Goal: Transaction & Acquisition: Purchase product/service

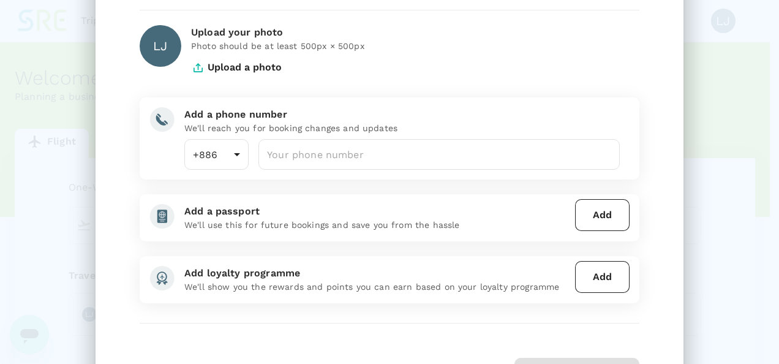
scroll to position [95, 0]
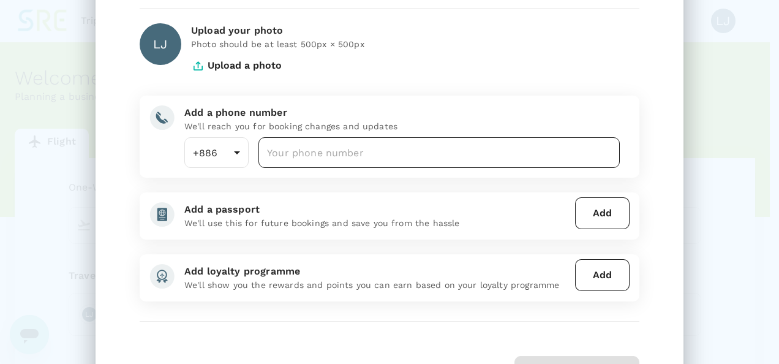
click at [285, 154] on input "number" at bounding box center [438, 152] width 361 height 31
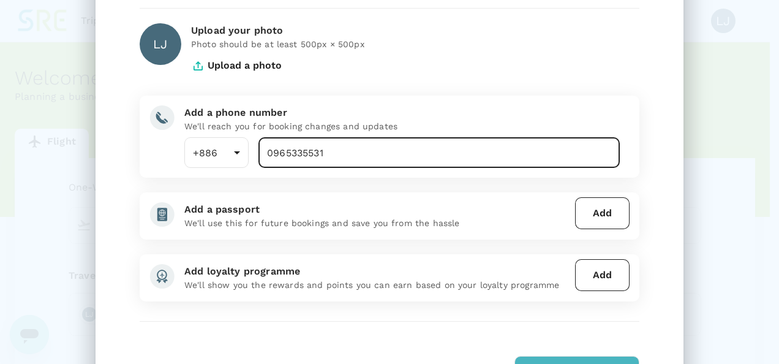
click at [268, 154] on input "0965335531" at bounding box center [438, 152] width 361 height 31
type input "965335531"
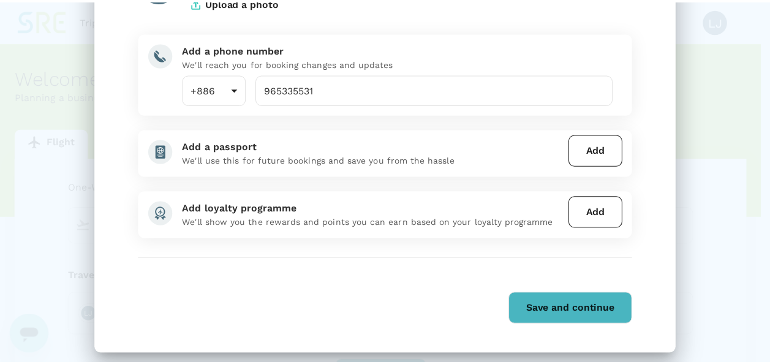
scroll to position [159, 0]
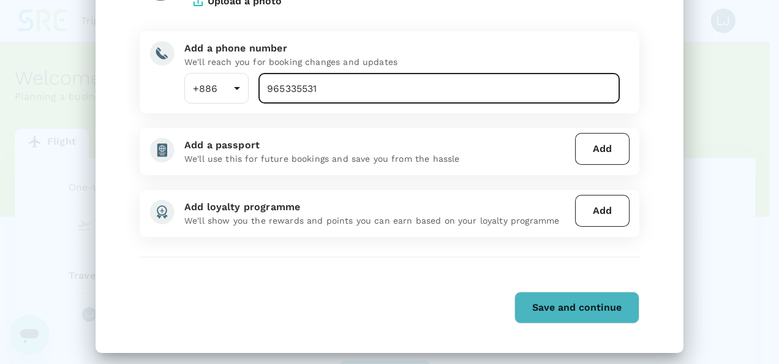
drag, startPoint x: 318, startPoint y: 89, endPoint x: 224, endPoint y: 70, distance: 96.9
click at [224, 70] on div "Add a phone number We'll reach you for booking changes and updates +886 886 ​ 9…" at bounding box center [397, 67] width 445 height 72
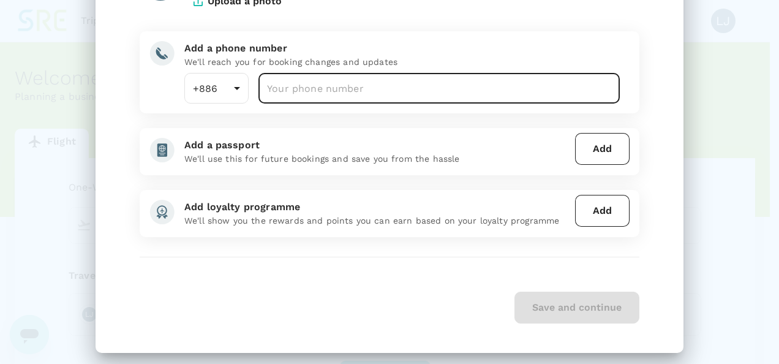
click at [288, 94] on input "number" at bounding box center [438, 88] width 361 height 31
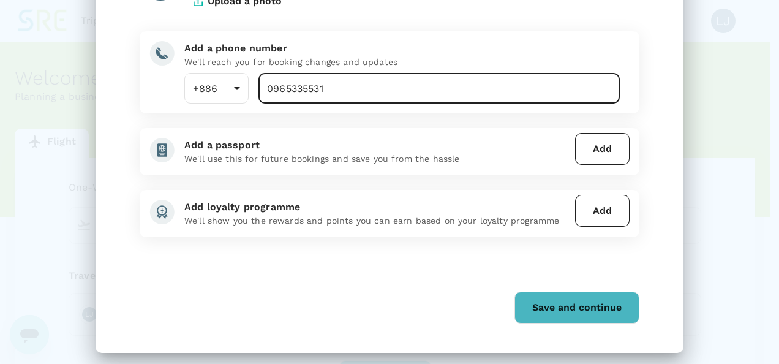
click at [268, 90] on input "0965335531" at bounding box center [438, 88] width 361 height 31
type input "965335531"
click at [546, 294] on button "Save and continue" at bounding box center [576, 308] width 125 height 32
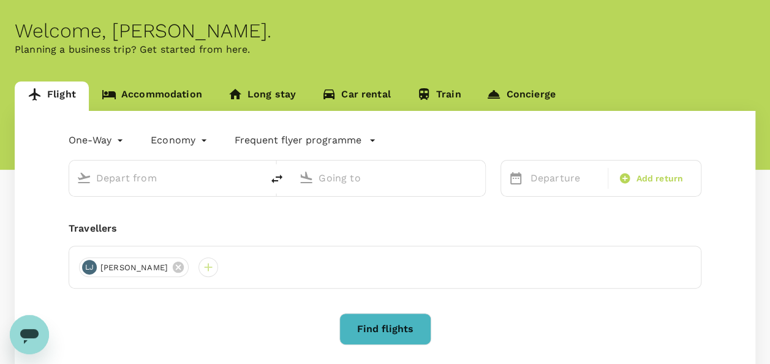
scroll to position [39, 0]
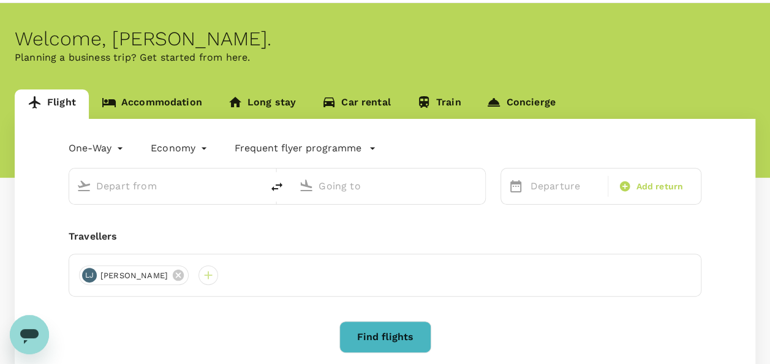
click at [140, 187] on input "text" at bounding box center [166, 185] width 140 height 19
click at [161, 191] on input "text" at bounding box center [166, 185] width 140 height 19
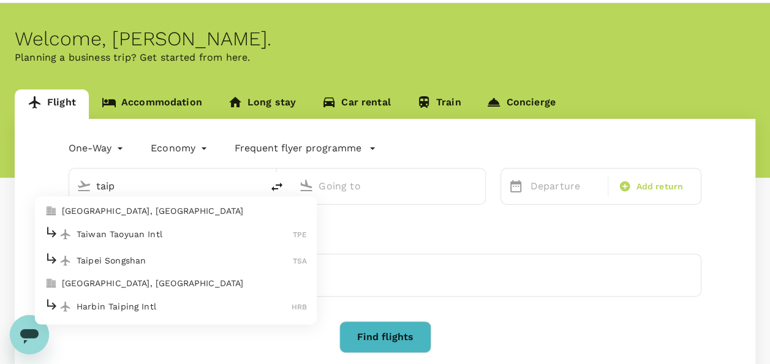
click at [159, 239] on p "Taiwan Taoyuan Intl" at bounding box center [185, 234] width 216 height 12
type input "Taiwan Taoyuan Intl (TPE)"
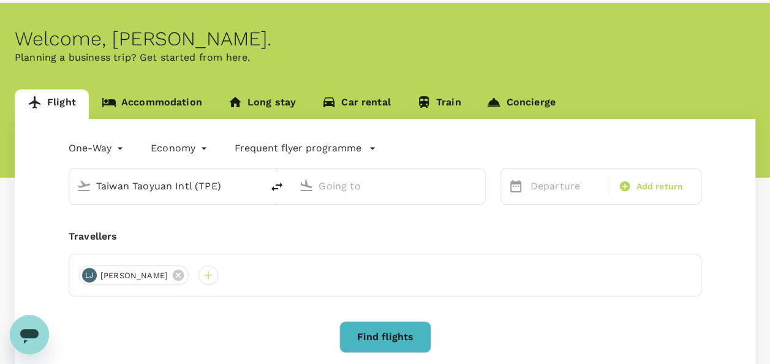
click at [355, 190] on input "text" at bounding box center [388, 185] width 140 height 19
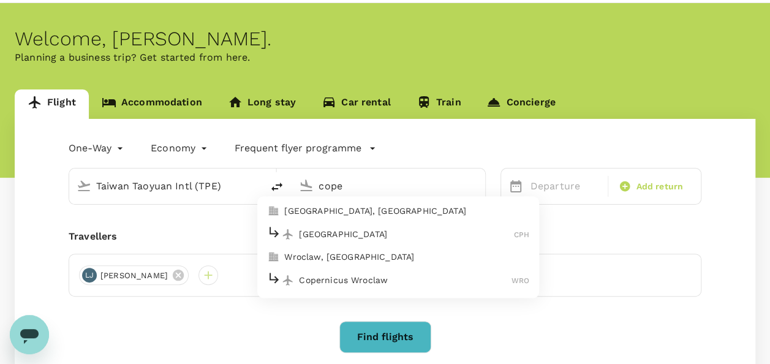
click at [349, 233] on p "[GEOGRAPHIC_DATA]" at bounding box center [406, 234] width 215 height 12
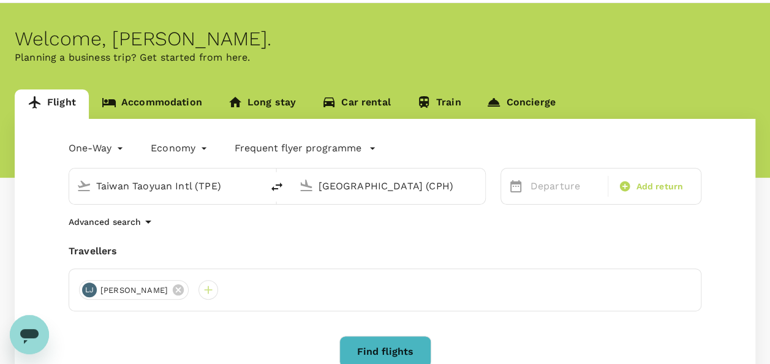
scroll to position [0, 0]
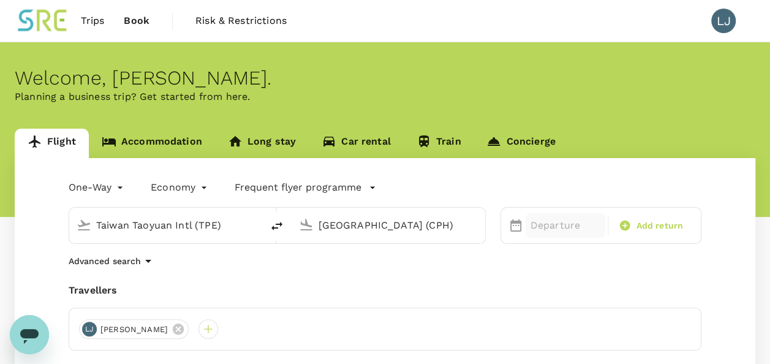
type input "[GEOGRAPHIC_DATA] (CPH)"
click at [554, 229] on p "Departure" at bounding box center [565, 225] width 70 height 15
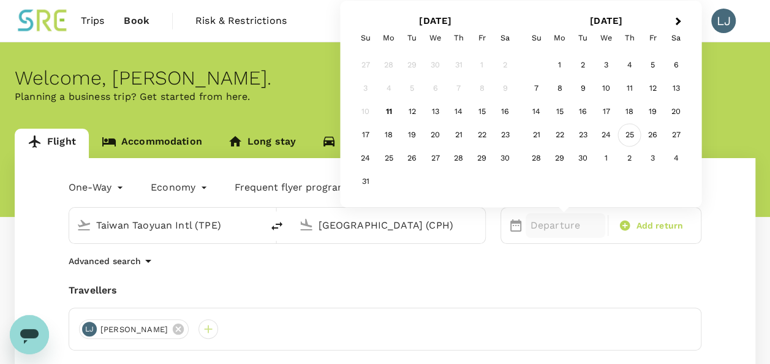
click at [630, 134] on div "25" at bounding box center [629, 135] width 23 height 23
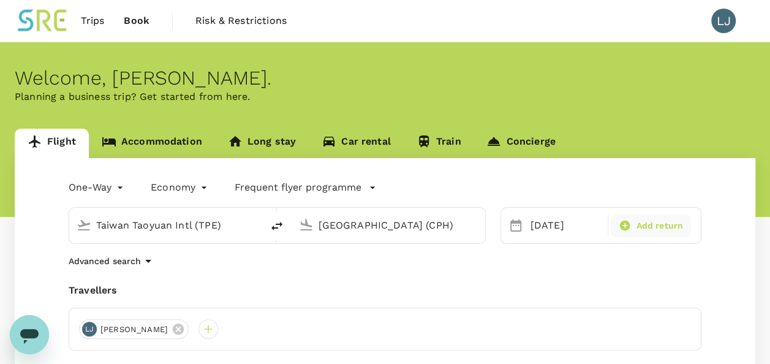
click at [636, 224] on span "Add return" at bounding box center [659, 225] width 47 height 13
type input "roundtrip"
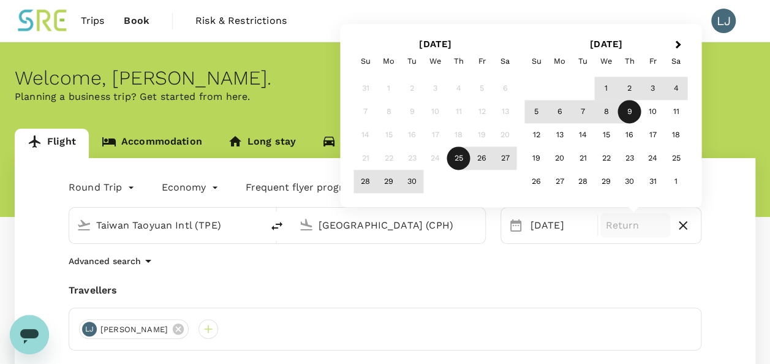
click at [626, 116] on div "9" at bounding box center [629, 111] width 23 height 23
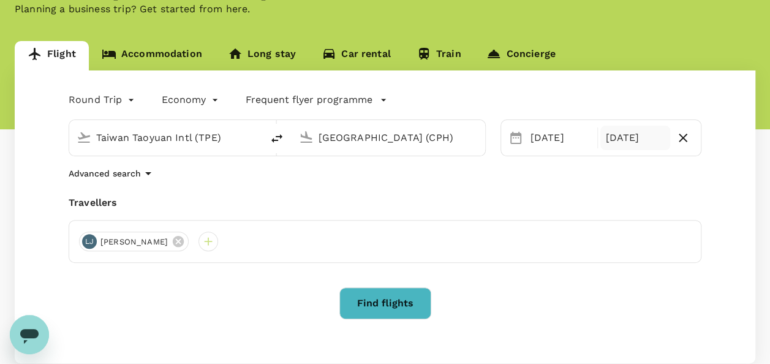
scroll to position [99, 0]
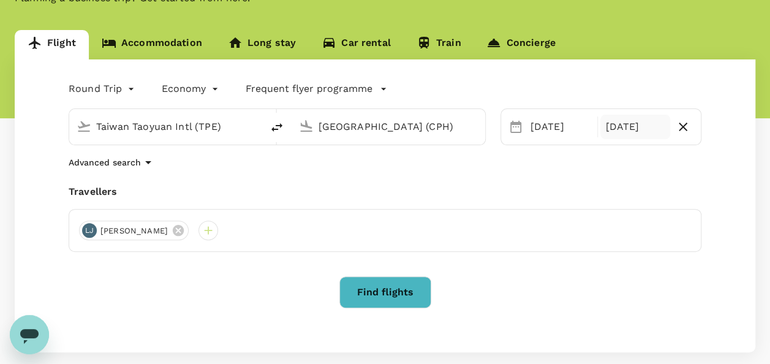
click at [396, 297] on button "Find flights" at bounding box center [385, 292] width 92 height 32
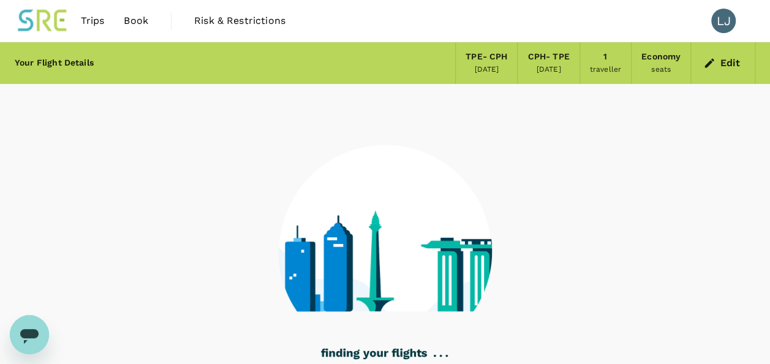
click at [715, 59] on icon "button" at bounding box center [709, 63] width 12 height 12
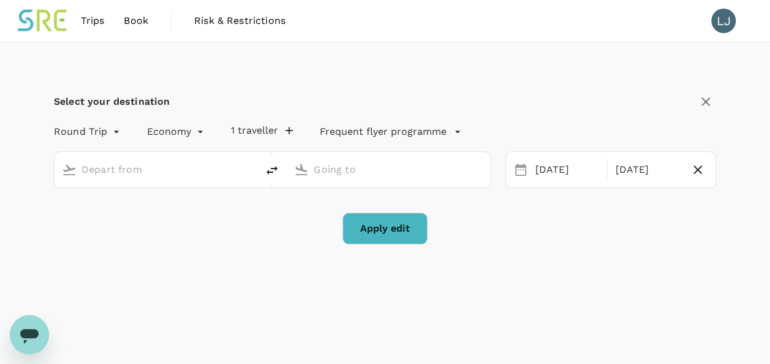
type input "Taiwan Taoyuan Intl (TPE)"
type input "[GEOGRAPHIC_DATA] (CPH)"
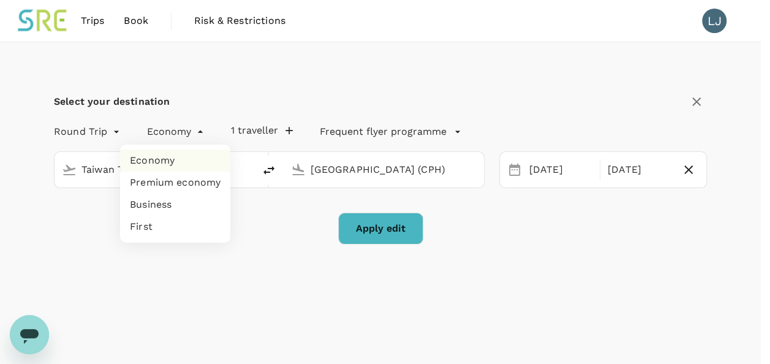
click at [176, 132] on body "Trips Book Risk & Restrictions LJ Select your destination Round Trip roundtrip …" at bounding box center [385, 340] width 770 height 680
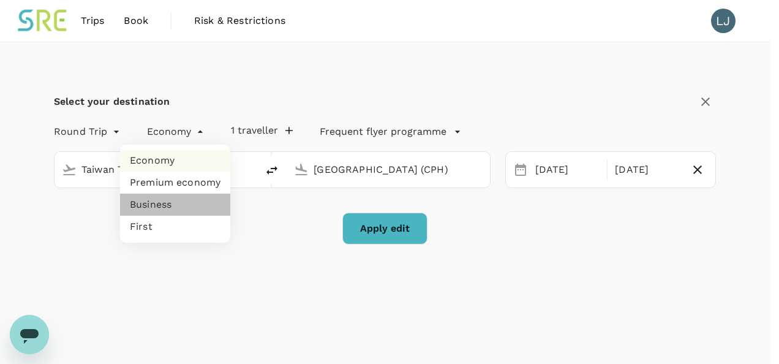
click at [167, 211] on li "Business" at bounding box center [175, 205] width 110 height 22
type input "business"
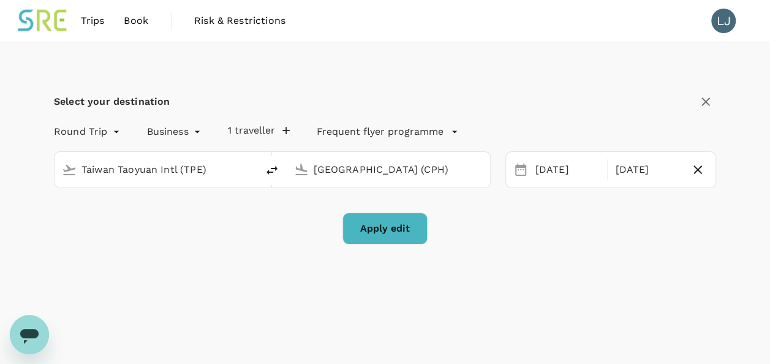
click at [396, 226] on button "Apply edit" at bounding box center [384, 229] width 85 height 32
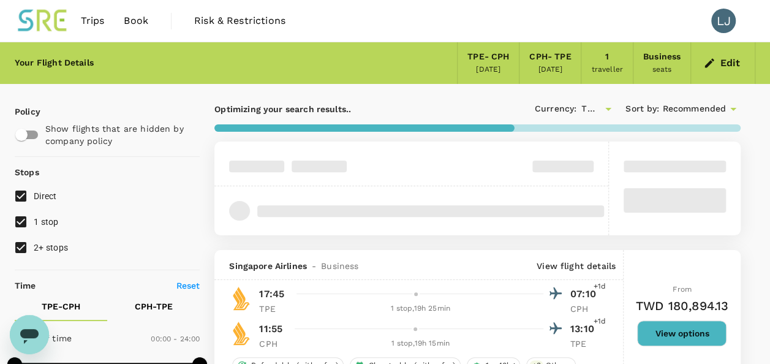
type input "2495"
checkbox input "false"
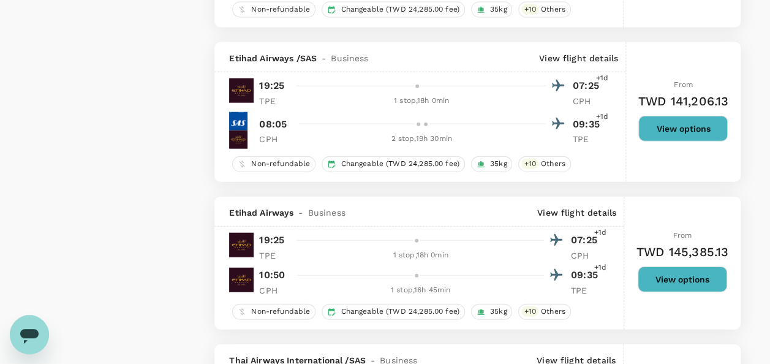
scroll to position [1492, 0]
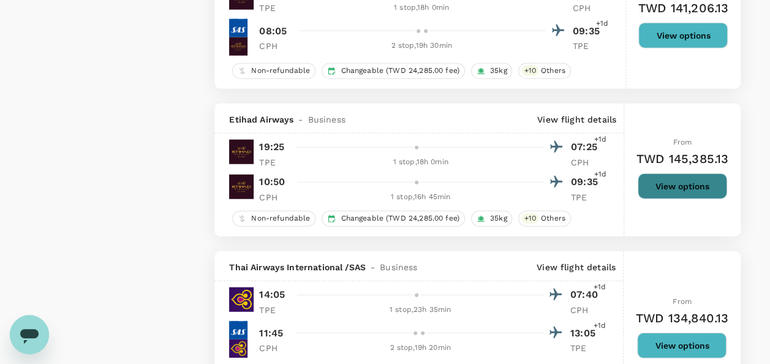
click at [679, 184] on button "View options" at bounding box center [682, 186] width 89 height 26
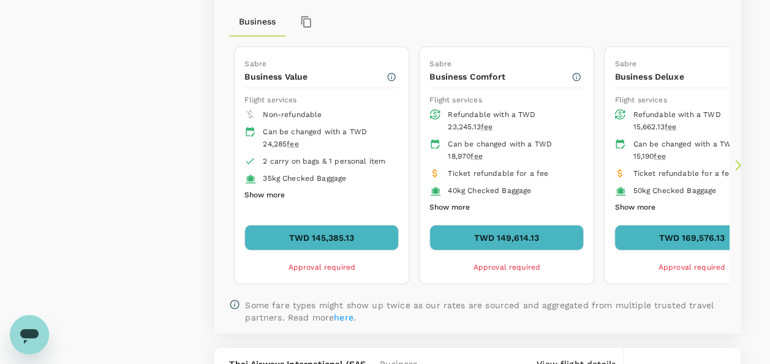
scroll to position [1760, 0]
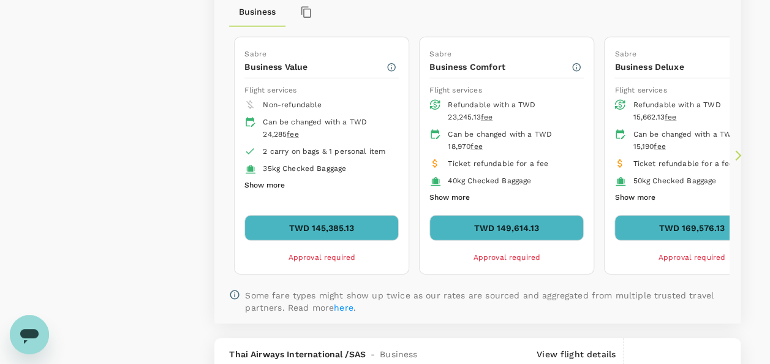
click at [350, 217] on button "TWD 145,385.13" at bounding box center [321, 228] width 154 height 26
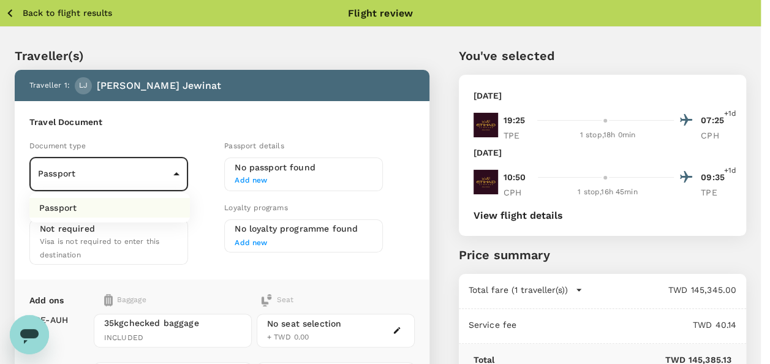
click at [151, 171] on body "Back to flight results Flight review Traveller(s) Traveller 1 : [PERSON_NAME] T…" at bounding box center [385, 342] width 770 height 684
click at [130, 201] on li "Passport" at bounding box center [109, 208] width 160 height 20
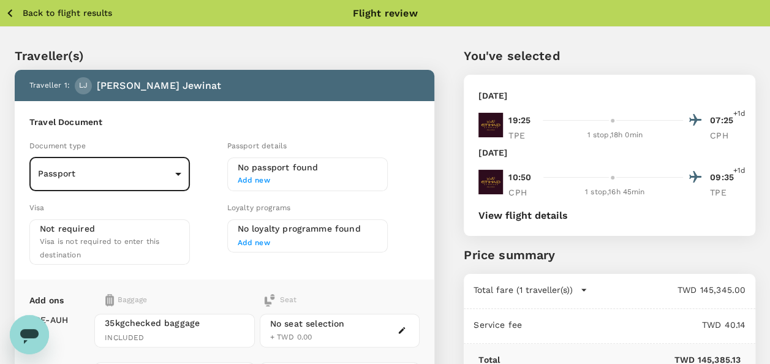
click at [102, 231] on div "Not required Visa is not required to enter this destination" at bounding box center [110, 241] width 140 height 39
click at [275, 168] on h6 "No passport found" at bounding box center [308, 167] width 140 height 13
click at [265, 186] on span "Add new" at bounding box center [308, 181] width 140 height 12
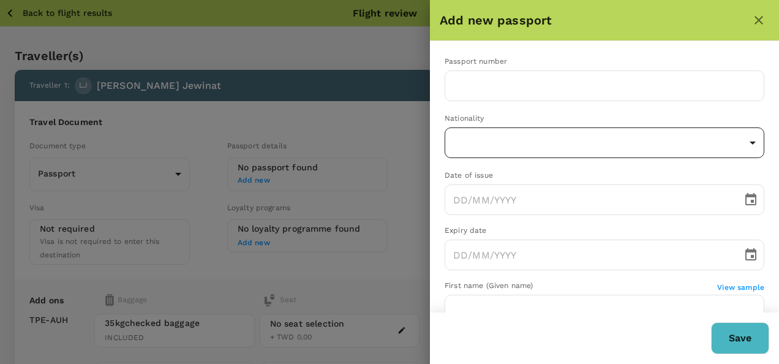
click at [500, 147] on body "Back to flight results Flight review Traveller(s) Traveller 1 : [PERSON_NAME] T…" at bounding box center [389, 342] width 779 height 684
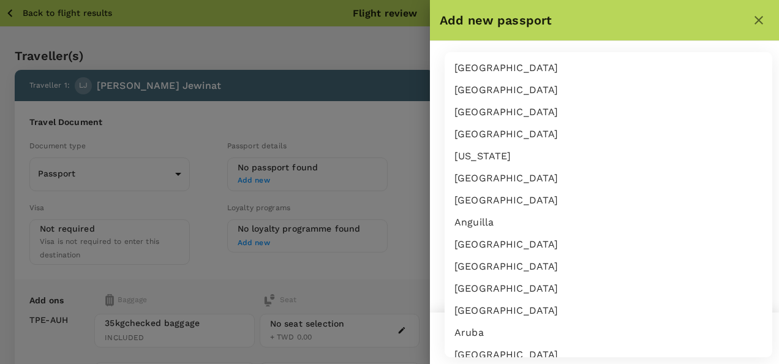
scroll to position [1120, 0]
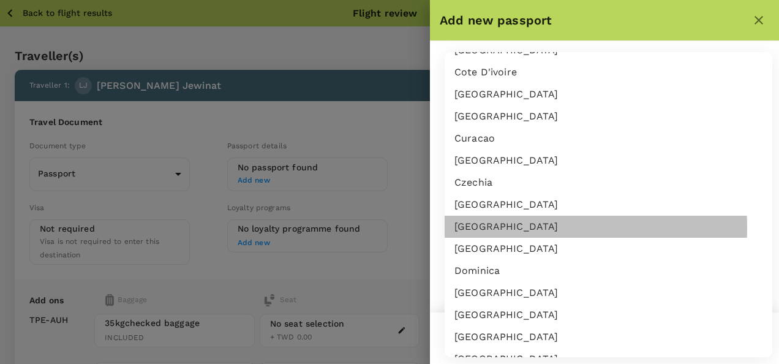
click at [493, 228] on li "[GEOGRAPHIC_DATA]" at bounding box center [609, 227] width 328 height 22
type input "DK"
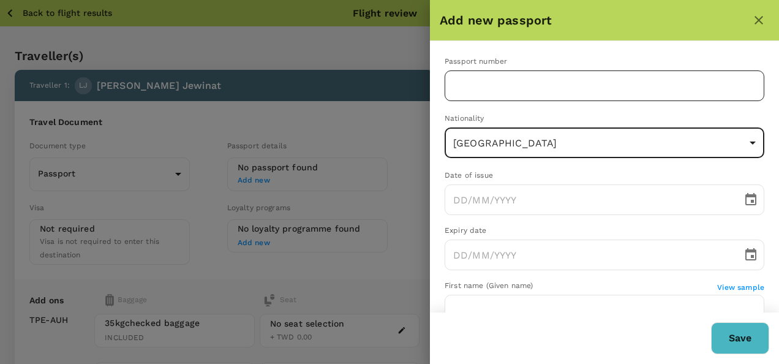
click at [497, 89] on input "text" at bounding box center [605, 85] width 320 height 31
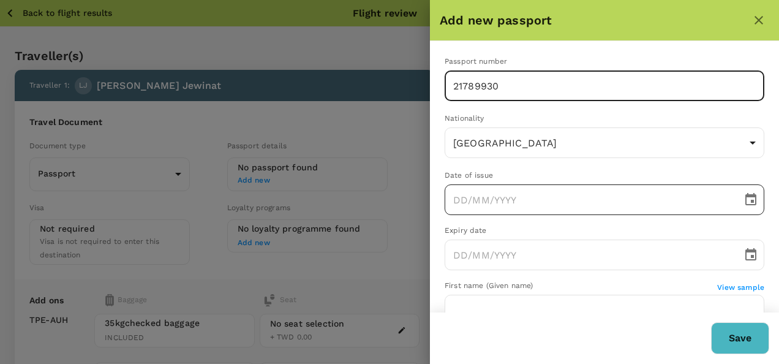
type input "21789930"
type input "DD/MM/YYYY"
click at [500, 200] on input "DD/MM/YYYY" at bounding box center [589, 199] width 289 height 31
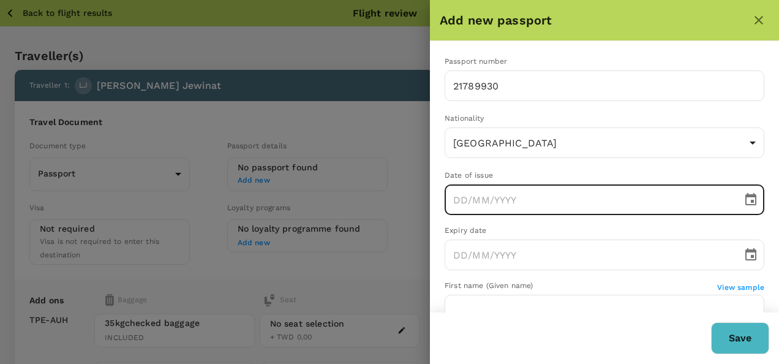
click at [744, 200] on icon "Choose date" at bounding box center [751, 199] width 15 height 15
click at [606, 231] on button "Previous month" at bounding box center [596, 234] width 24 height 24
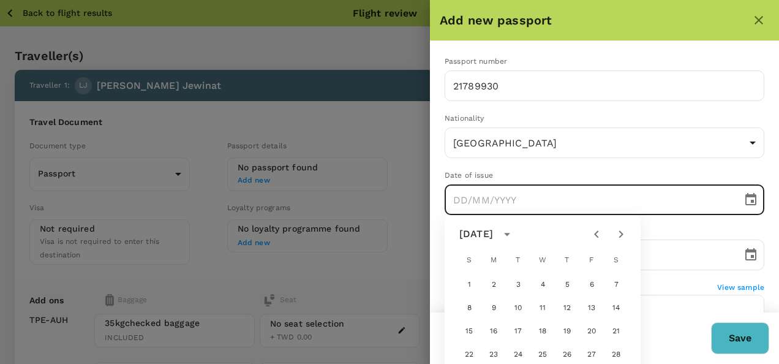
click at [606, 231] on button "Previous month" at bounding box center [596, 234] width 24 height 24
click at [576, 291] on div "1 2 3 4 5" at bounding box center [543, 285] width 196 height 22
click at [560, 279] on button "3" at bounding box center [567, 285] width 22 height 22
type input "[DATE]"
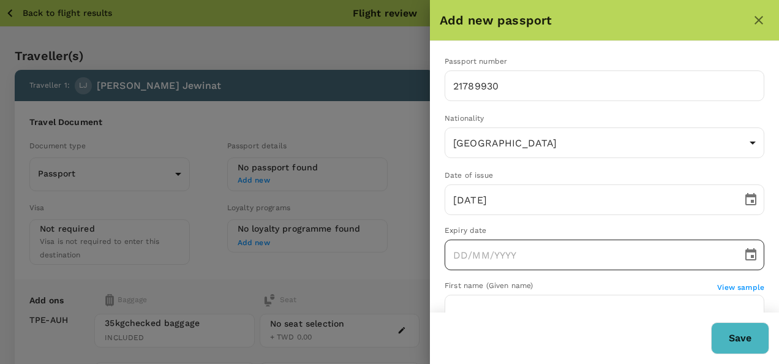
click at [746, 254] on icon "Choose date" at bounding box center [750, 254] width 11 height 12
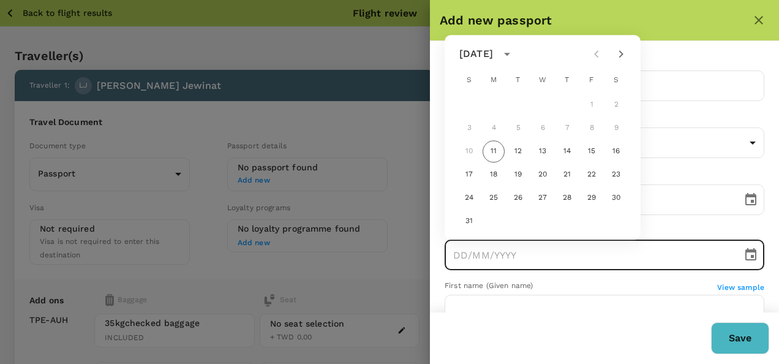
click at [622, 59] on icon "Next month" at bounding box center [621, 54] width 15 height 15
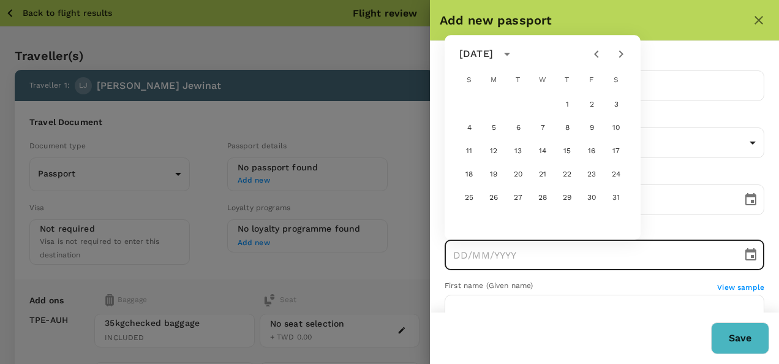
click at [622, 59] on icon "Next month" at bounding box center [621, 54] width 15 height 15
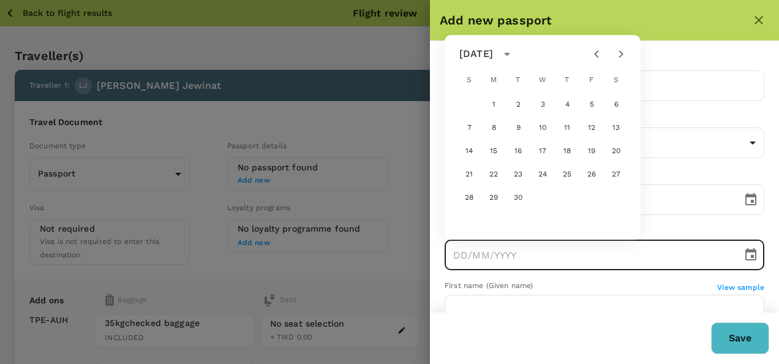
click at [622, 59] on icon "Next month" at bounding box center [621, 54] width 15 height 15
click at [583, 157] on button "17" at bounding box center [592, 151] width 22 height 22
type input "[DATE]"
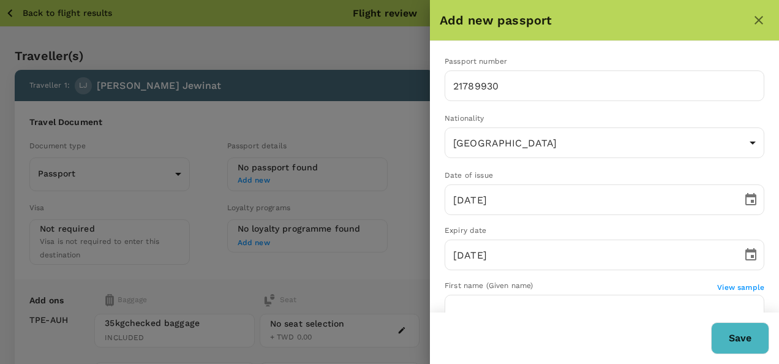
click at [749, 354] on div "Save" at bounding box center [604, 337] width 349 height 51
click at [736, 337] on button "Save" at bounding box center [740, 338] width 58 height 32
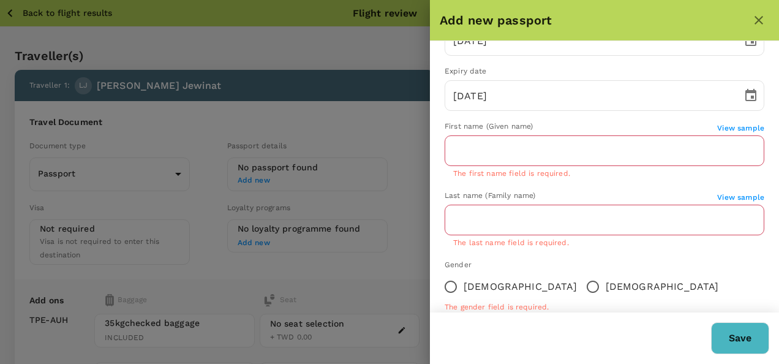
scroll to position [161, 0]
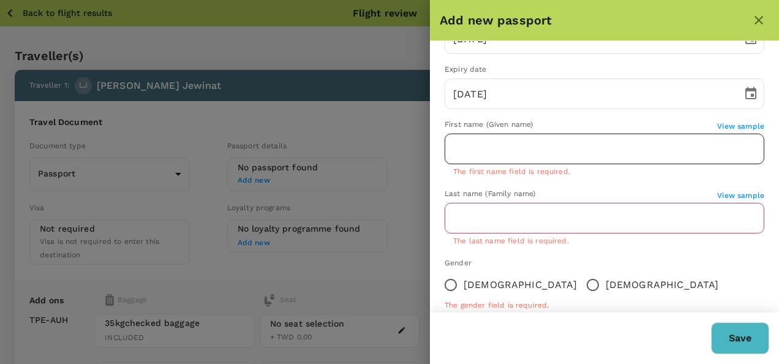
click at [527, 146] on input "text" at bounding box center [605, 149] width 320 height 31
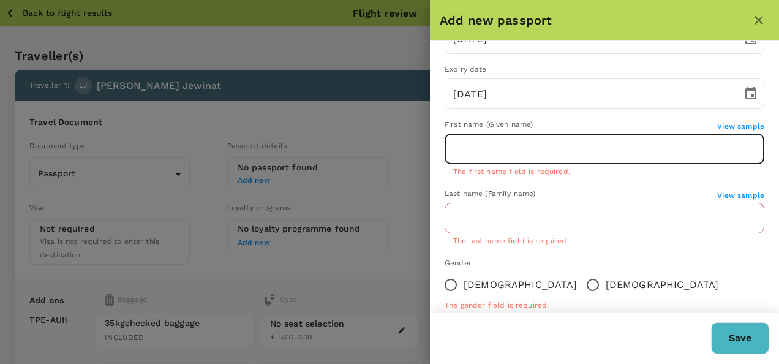
type input "[PERSON_NAME]"
type input "Jewinat"
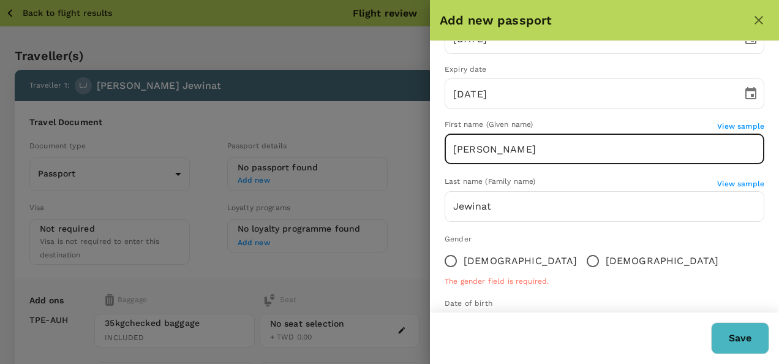
click at [448, 255] on input "[DEMOGRAPHIC_DATA]" at bounding box center [451, 261] width 26 height 26
radio input "true"
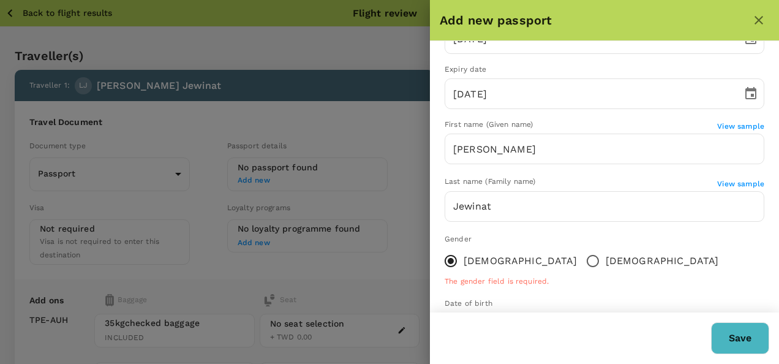
scroll to position [229, 0]
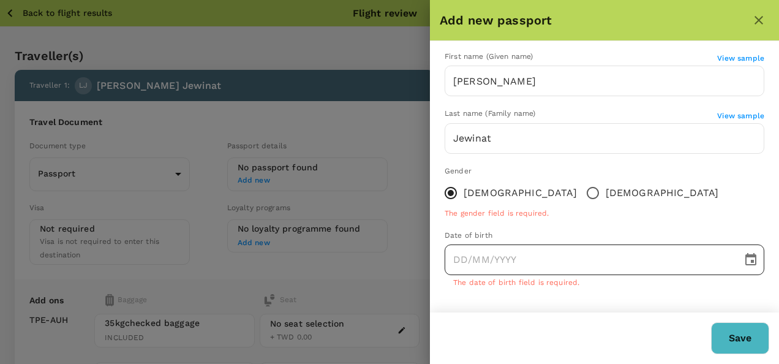
click at [744, 252] on icon "Choose date" at bounding box center [751, 259] width 15 height 15
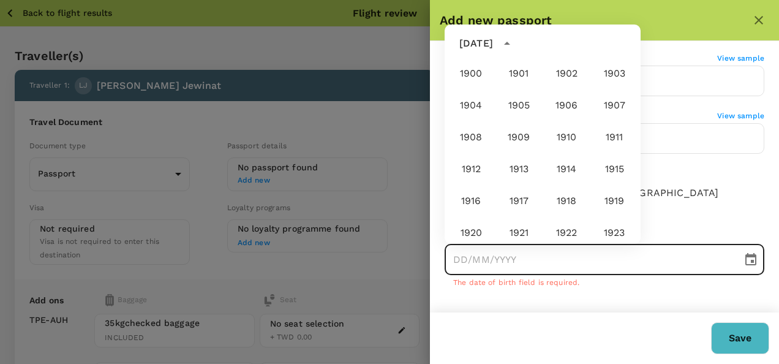
scroll to position [910, 0]
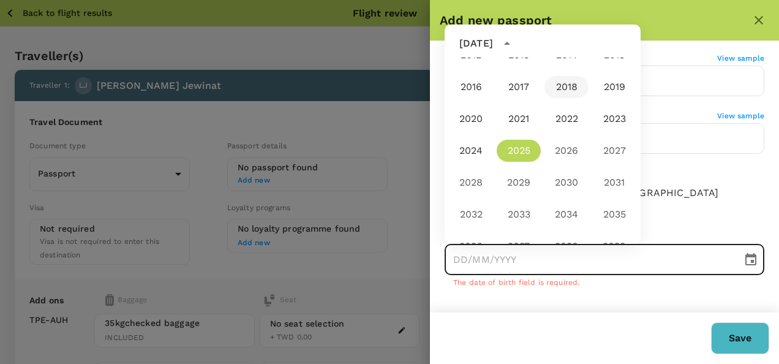
click at [558, 92] on button "2018" at bounding box center [567, 87] width 44 height 22
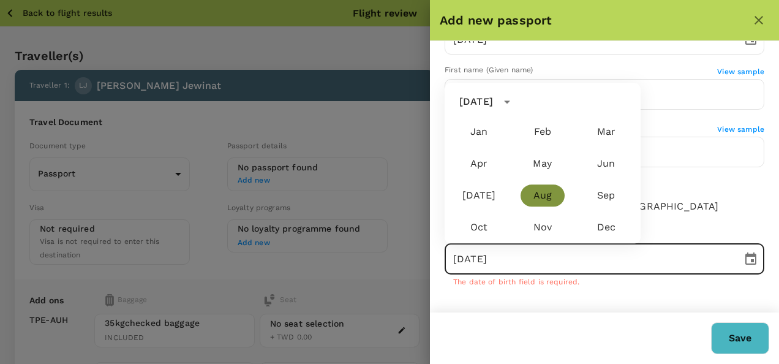
click at [538, 200] on button "Aug" at bounding box center [543, 195] width 44 height 22
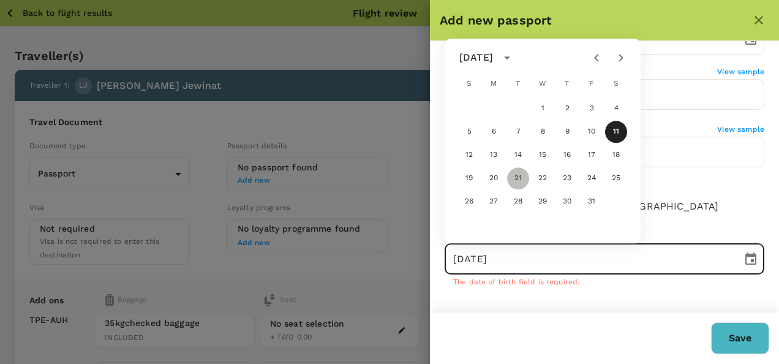
click at [522, 171] on button "21" at bounding box center [518, 178] width 22 height 22
type input "[DATE]"
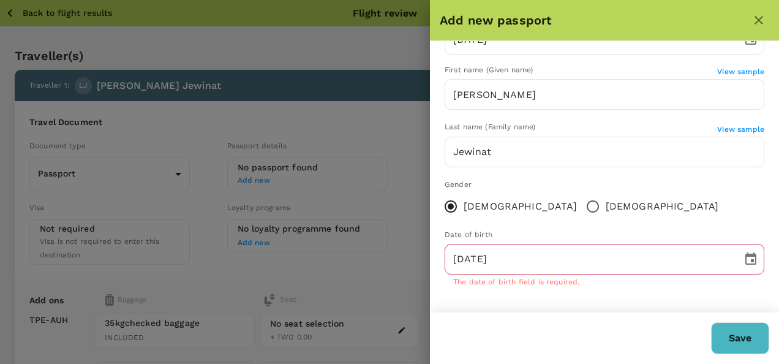
click at [742, 338] on button "Save" at bounding box center [740, 338] width 58 height 32
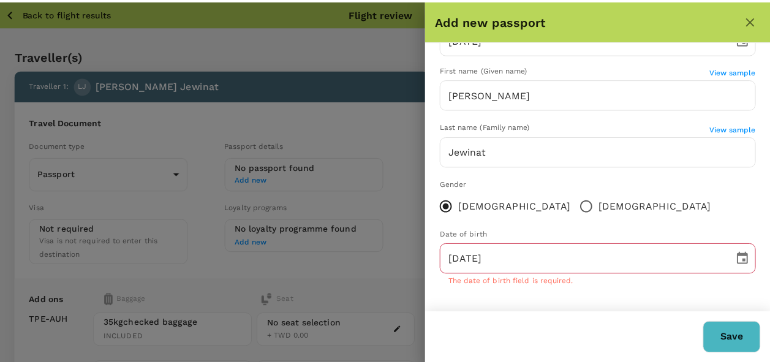
scroll to position [201, 0]
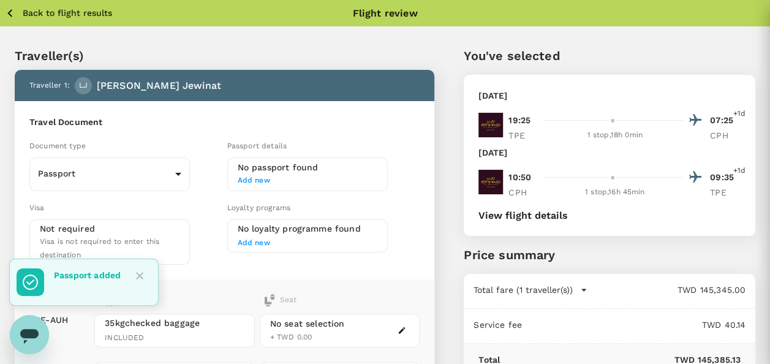
click at [730, 344] on div "Total TWD 145,385.13" at bounding box center [610, 362] width 292 height 37
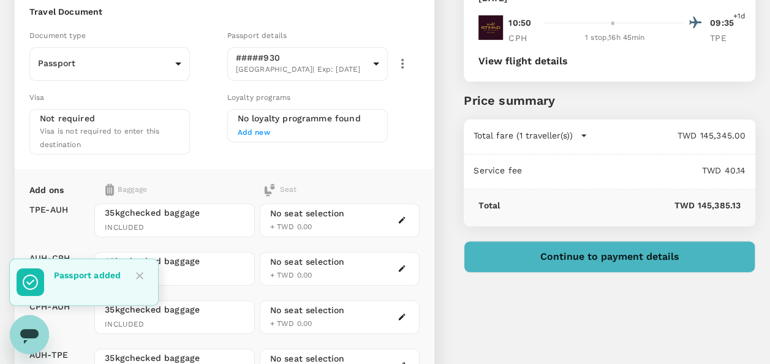
scroll to position [224, 0]
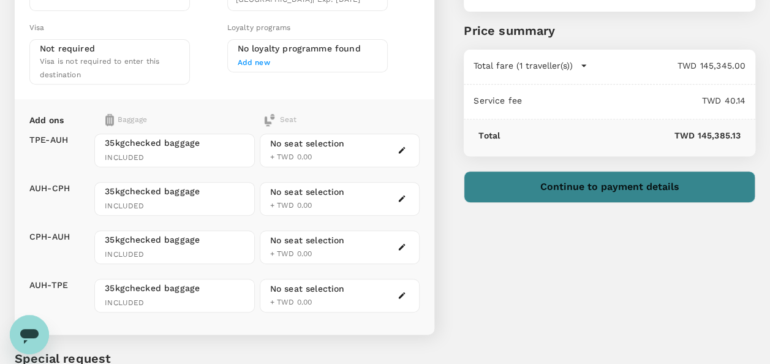
click at [626, 183] on button "Continue to payment details" at bounding box center [610, 187] width 292 height 32
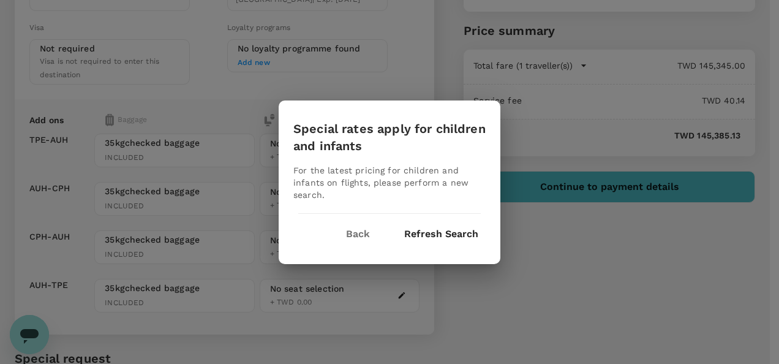
click at [357, 238] on button "Back" at bounding box center [358, 234] width 58 height 31
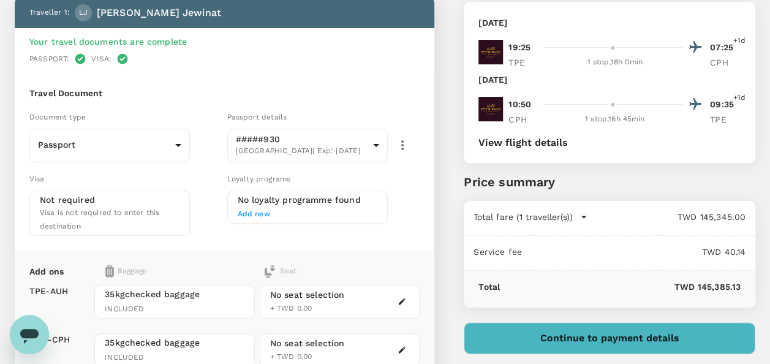
scroll to position [71, 0]
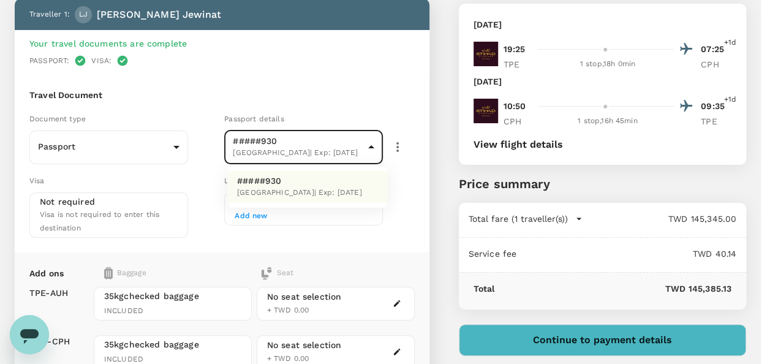
click at [298, 157] on body "Back to flight results Flight review Traveller(s) Traveller 1 : [PERSON_NAME] Y…" at bounding box center [385, 293] width 770 height 728
click at [575, 334] on div at bounding box center [389, 182] width 779 height 364
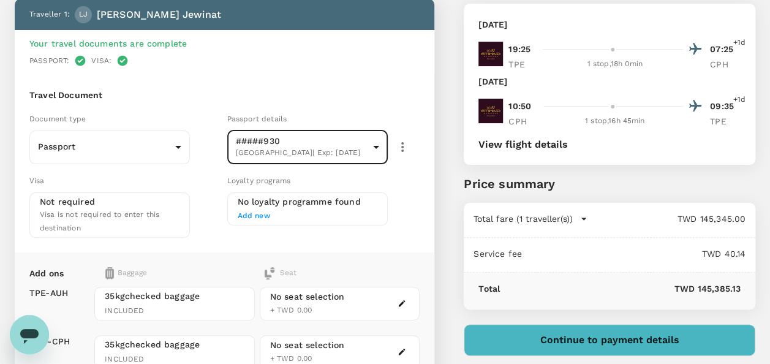
click at [402, 146] on icon "button" at bounding box center [402, 147] width 2 height 10
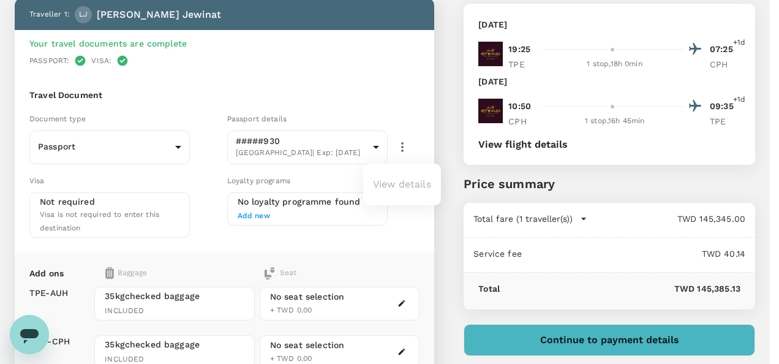
click at [374, 145] on div at bounding box center [389, 182] width 779 height 364
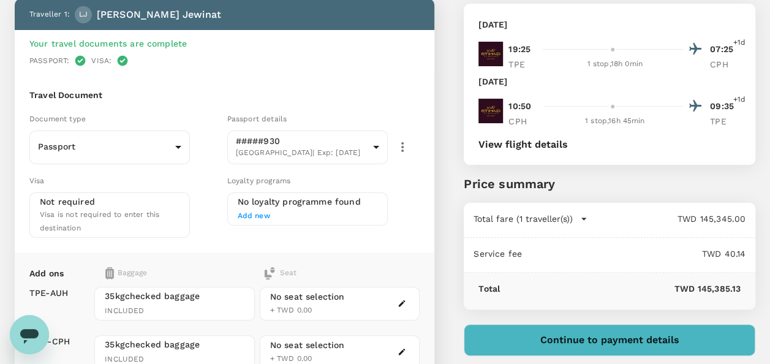
click at [374, 145] on body "Back to flight results Flight review Traveller(s) Traveller 1 : [PERSON_NAME] Y…" at bounding box center [385, 293] width 770 height 728
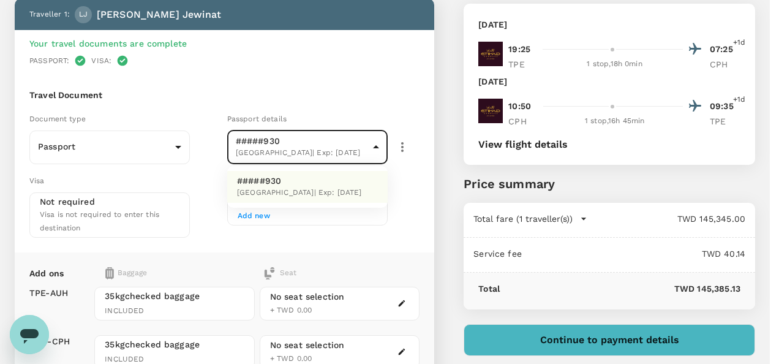
click at [322, 184] on p "#####930" at bounding box center [299, 181] width 125 height 12
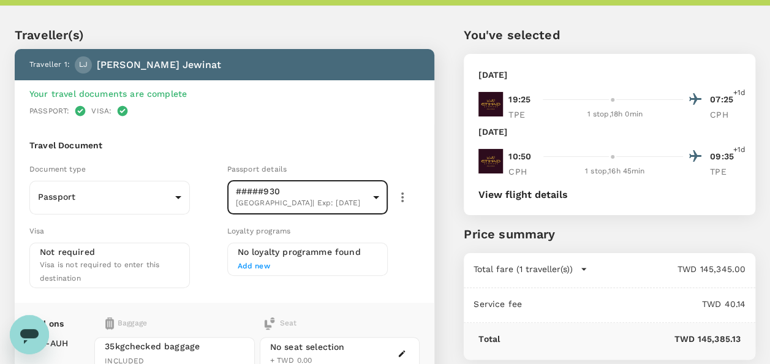
scroll to position [0, 0]
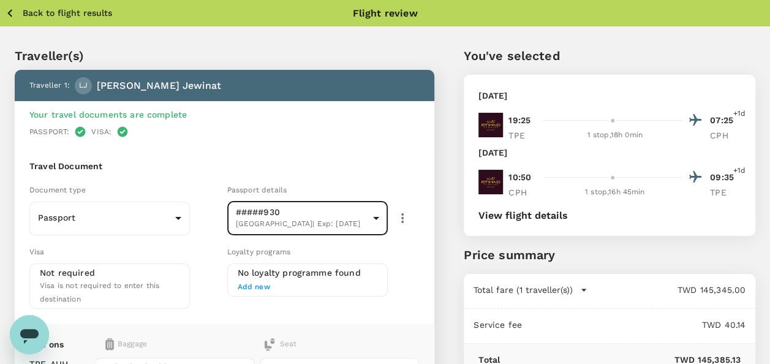
click at [397, 219] on icon "button" at bounding box center [402, 218] width 15 height 15
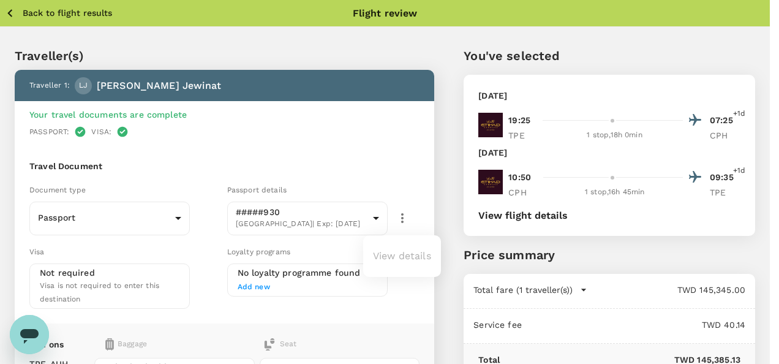
click at [394, 246] on ul "View details" at bounding box center [402, 256] width 78 height 32
click at [393, 255] on ul "View details" at bounding box center [402, 256] width 78 height 32
click at [290, 220] on div at bounding box center [389, 182] width 779 height 364
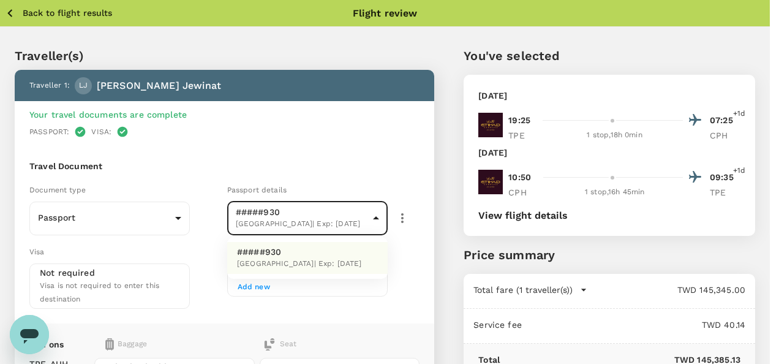
click at [306, 223] on body "Back to flight results Flight review Traveller(s) Traveller 1 : [PERSON_NAME] Y…" at bounding box center [389, 364] width 779 height 728
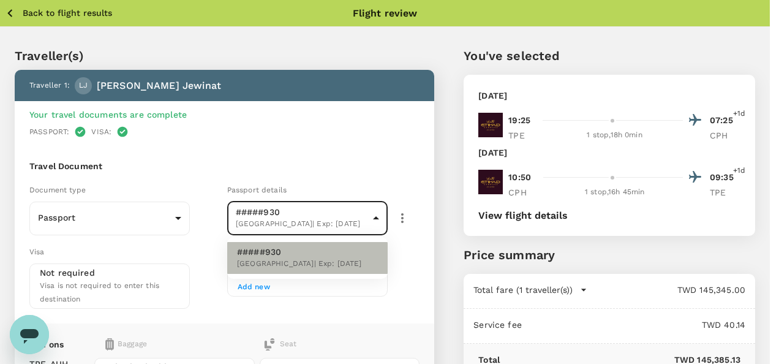
click at [270, 254] on p "#####930" at bounding box center [299, 252] width 125 height 12
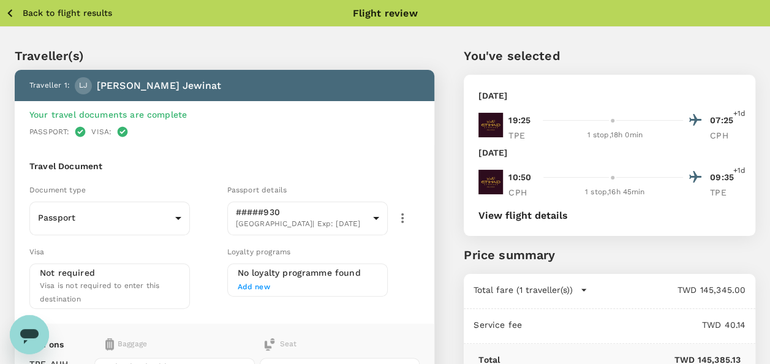
click at [10, 9] on icon "button" at bounding box center [9, 13] width 15 height 15
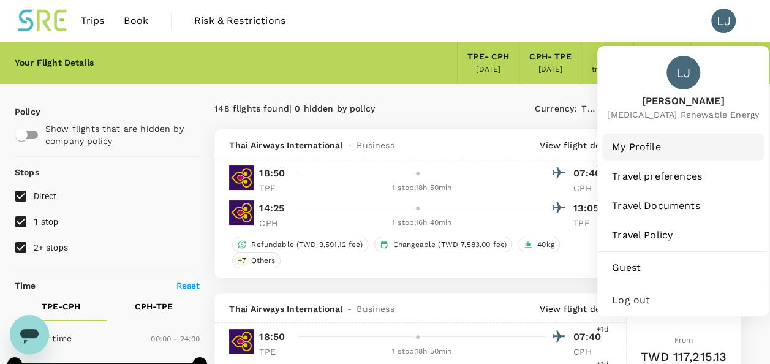
click at [671, 151] on span "My Profile" at bounding box center [683, 147] width 142 height 15
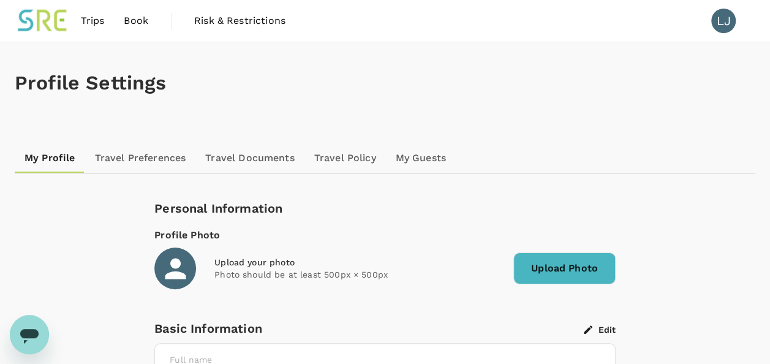
click at [138, 27] on span "Book" at bounding box center [136, 20] width 24 height 15
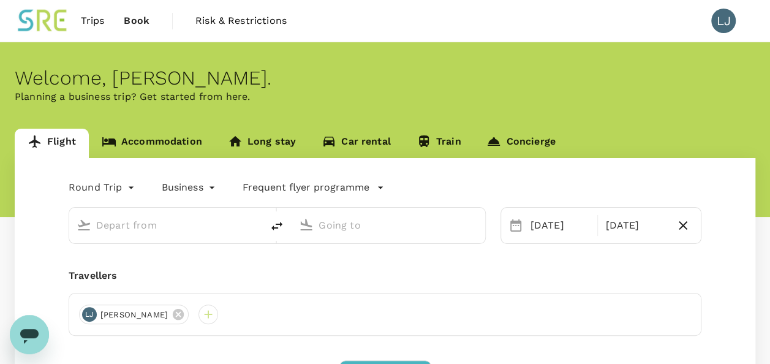
type input "Taiwan Taoyuan Intl (TPE)"
type input "[GEOGRAPHIC_DATA] (CPH)"
type input "Taiwan Taoyuan Intl (TPE)"
type input "[GEOGRAPHIC_DATA] (CPH)"
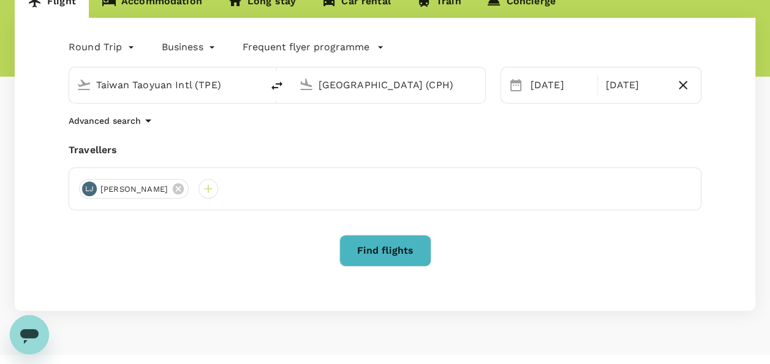
scroll to position [141, 0]
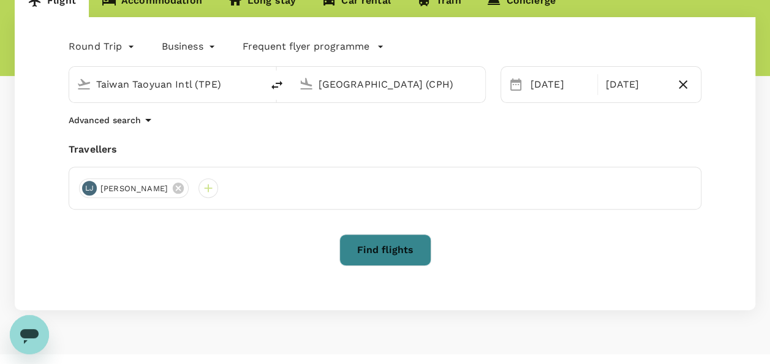
click at [374, 247] on button "Find flights" at bounding box center [385, 250] width 92 height 32
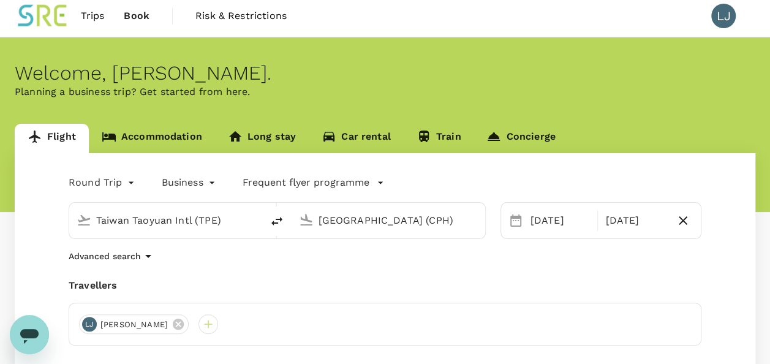
scroll to position [0, 0]
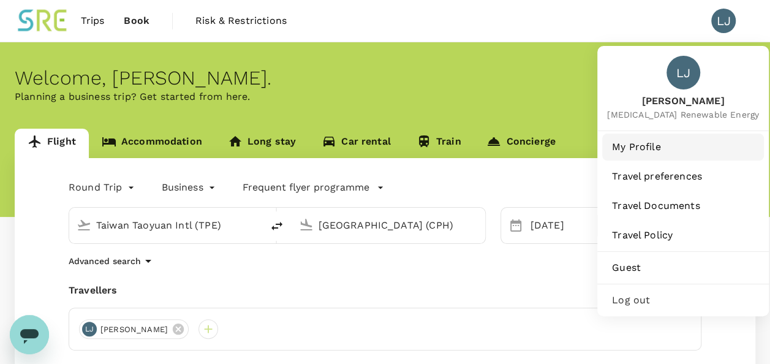
click at [660, 152] on span "My Profile" at bounding box center [683, 147] width 142 height 15
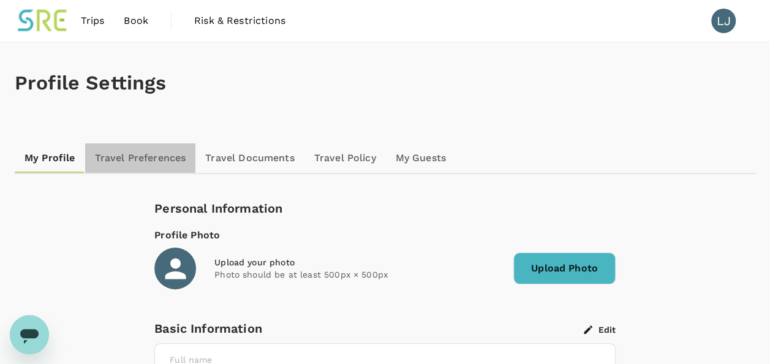
click at [151, 162] on link "Travel Preferences" at bounding box center [140, 157] width 111 height 29
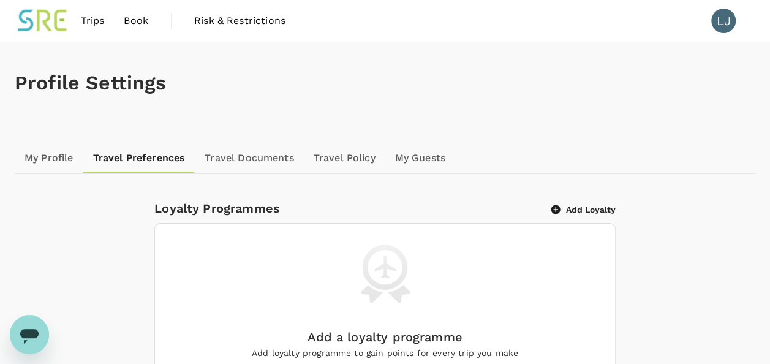
click at [232, 161] on link "Travel Documents" at bounding box center [249, 157] width 108 height 29
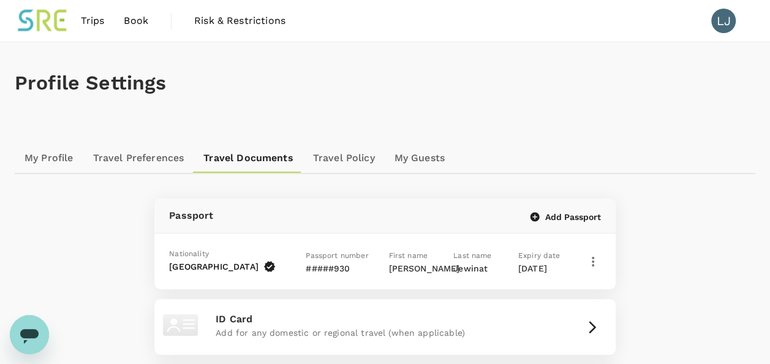
click at [593, 263] on icon "button" at bounding box center [593, 261] width 15 height 15
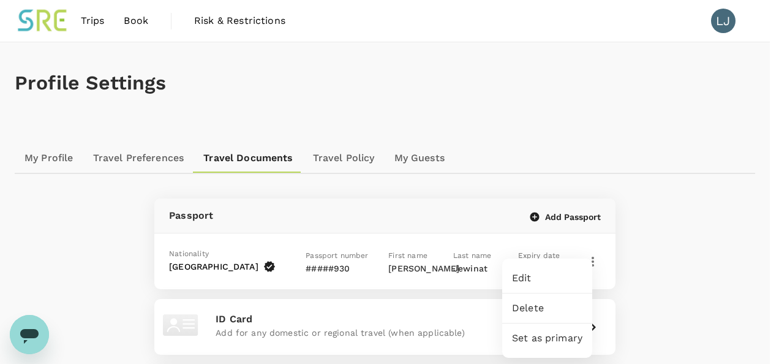
click at [556, 276] on span "Edit" at bounding box center [547, 278] width 70 height 15
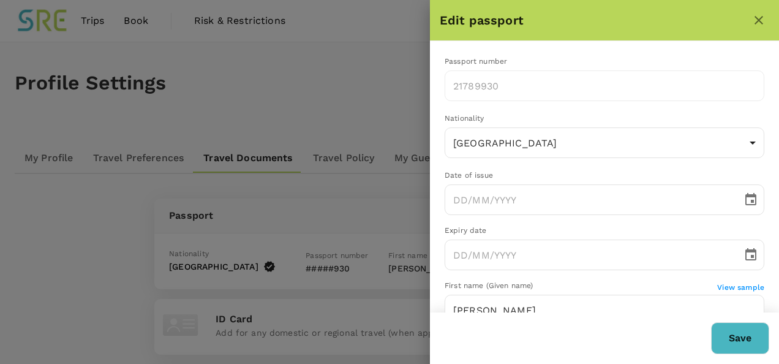
type input "[DATE]"
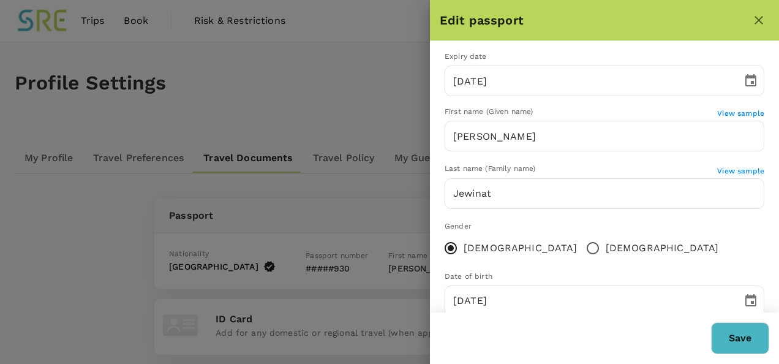
scroll to position [201, 0]
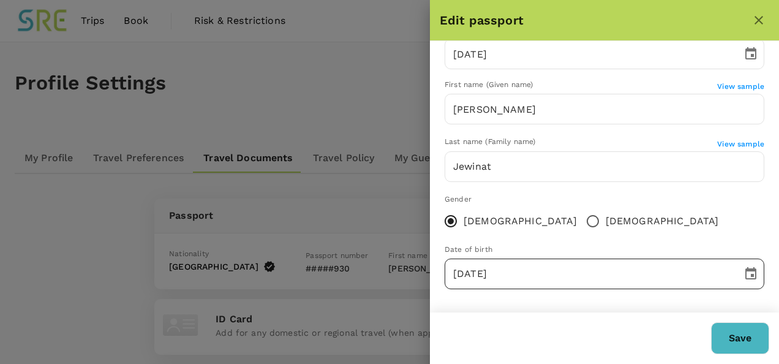
click at [745, 278] on icon "Choose date, selected date is Aug 21, 2018" at bounding box center [750, 273] width 11 height 12
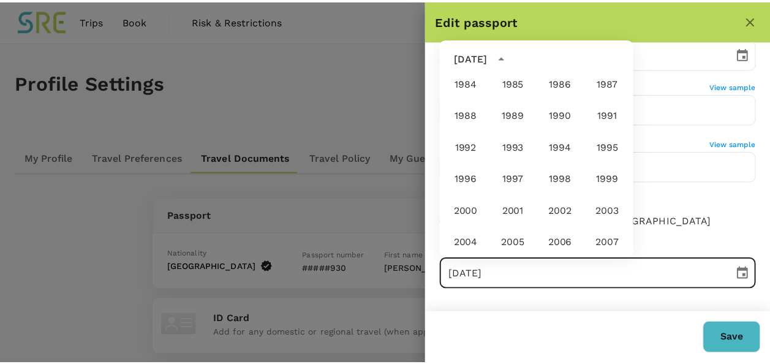
scroll to position [611, 0]
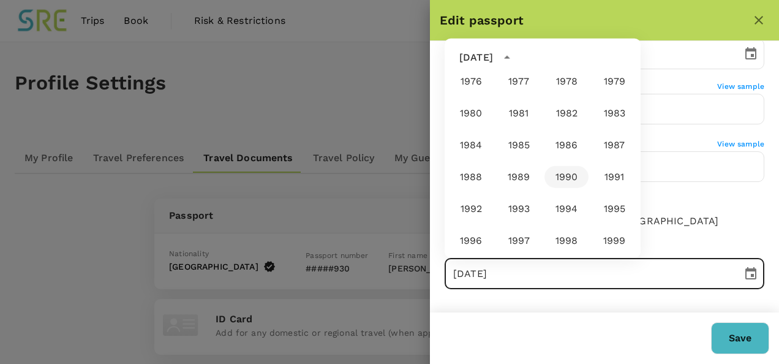
click at [561, 171] on button "1990" at bounding box center [567, 177] width 44 height 22
type input "[DATE]"
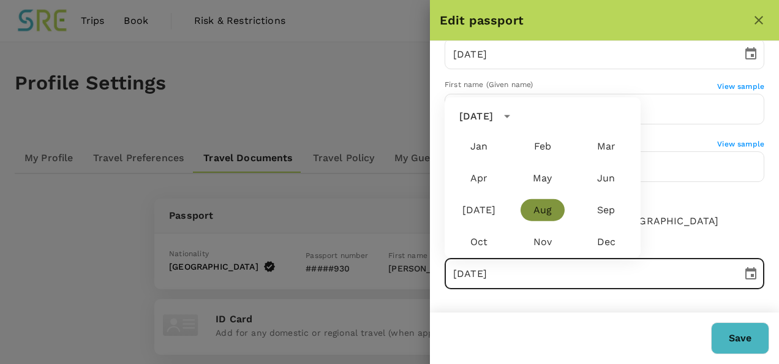
click at [539, 209] on button "Aug" at bounding box center [543, 210] width 44 height 22
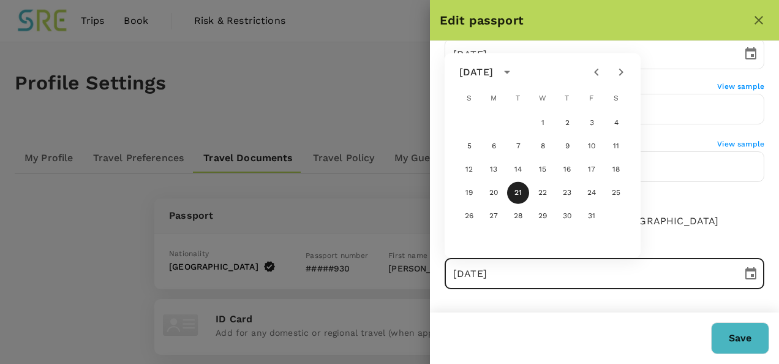
click at [723, 333] on button "Save" at bounding box center [740, 338] width 58 height 32
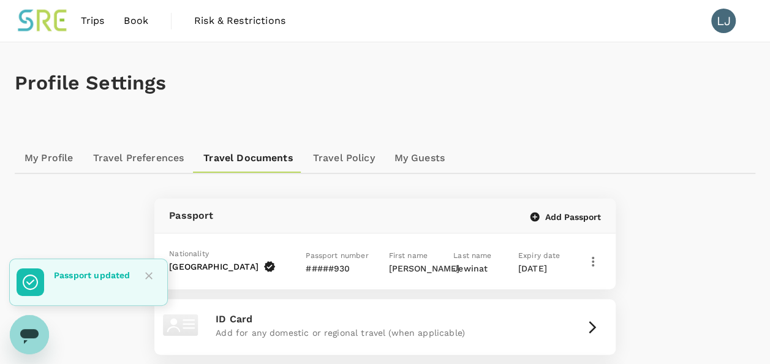
click at [142, 23] on span "Book" at bounding box center [136, 20] width 24 height 15
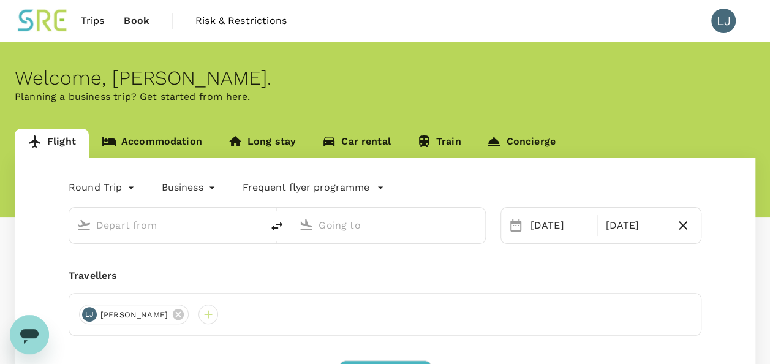
type input "Taiwan Taoyuan Intl (TPE)"
type input "[GEOGRAPHIC_DATA] (CPH)"
type input "Taiwan Taoyuan Intl (TPE)"
type input "[GEOGRAPHIC_DATA] (CPH)"
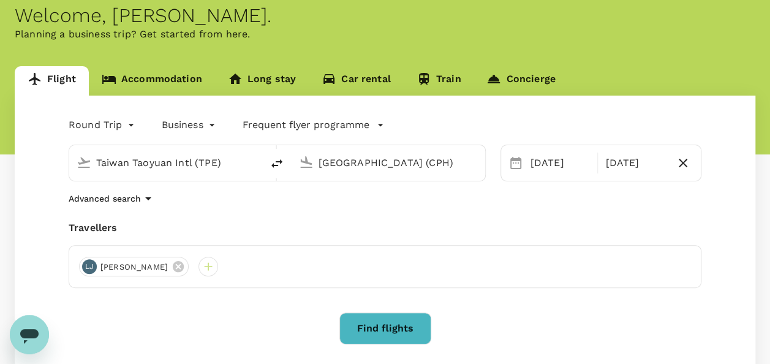
scroll to position [65, 0]
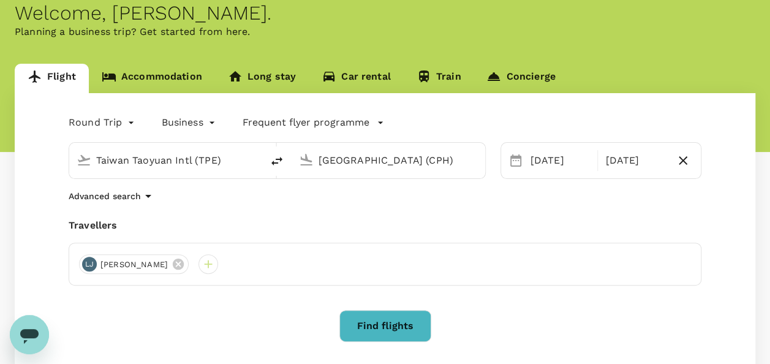
click at [399, 323] on button "Find flights" at bounding box center [385, 326] width 92 height 32
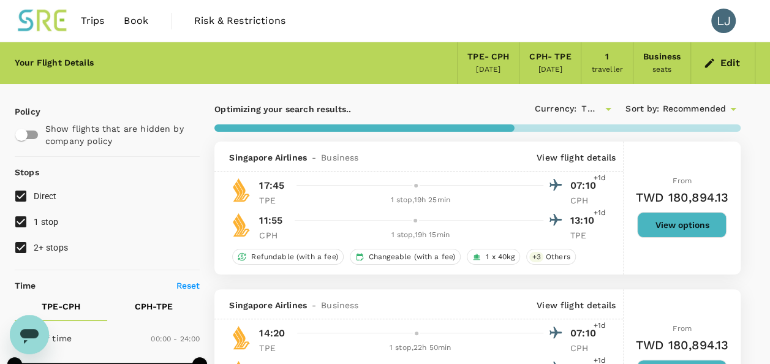
type input "2495"
checkbox input "false"
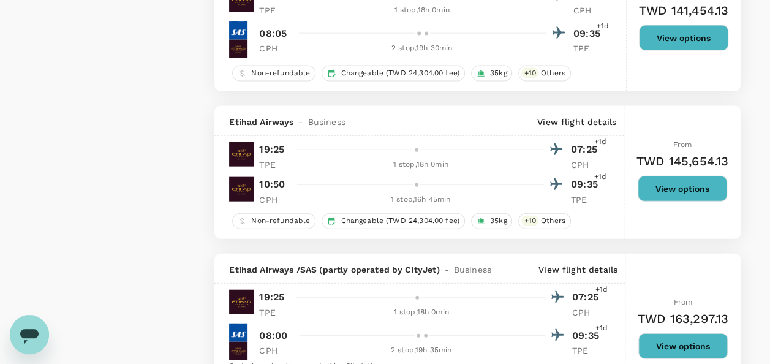
scroll to position [1657, 0]
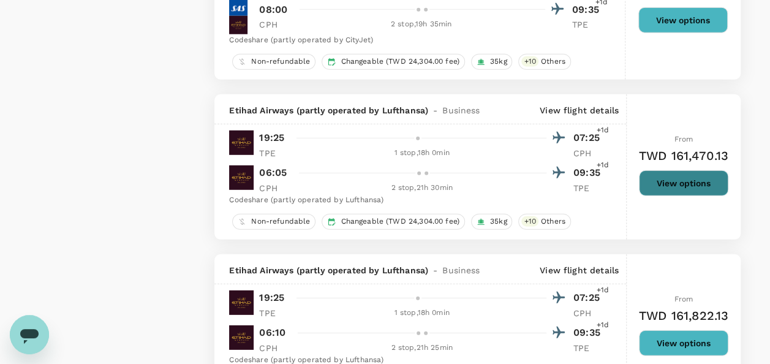
click at [692, 177] on button "View options" at bounding box center [683, 183] width 89 height 26
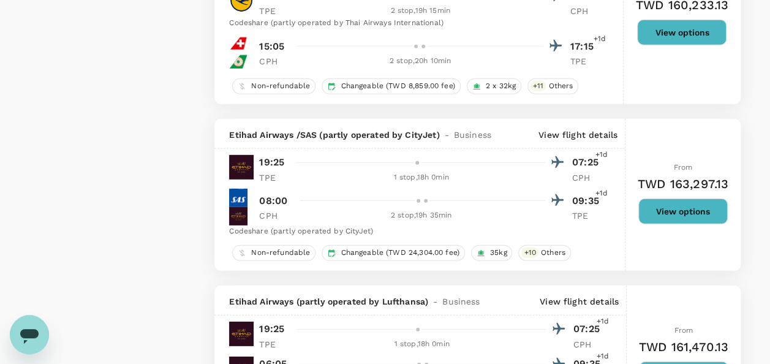
scroll to position [1746, 0]
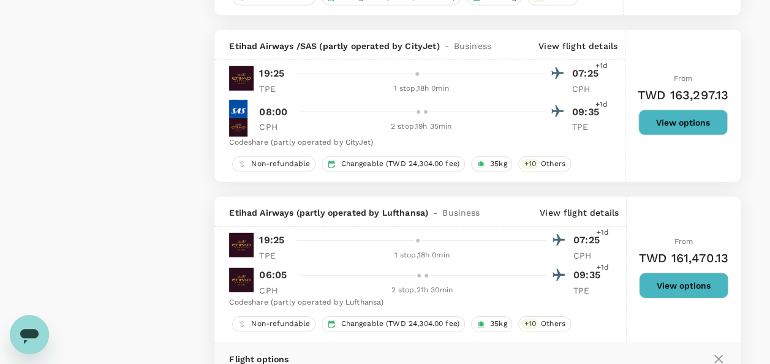
click at [677, 276] on button "View options" at bounding box center [683, 286] width 89 height 26
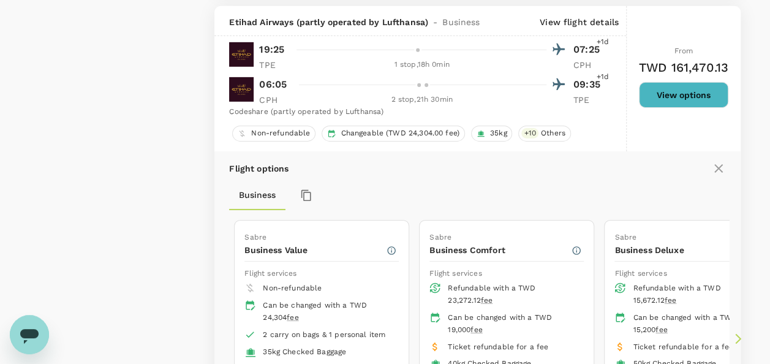
scroll to position [1937, 0]
click at [349, 311] on div "Can be changed with a TWD 24,304 fee" at bounding box center [326, 312] width 126 height 24
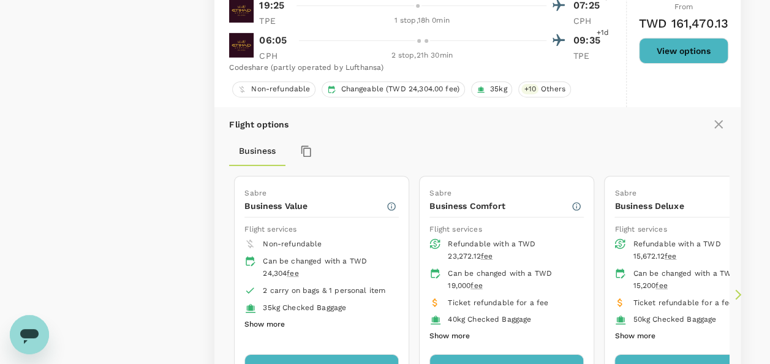
scroll to position [2025, 0]
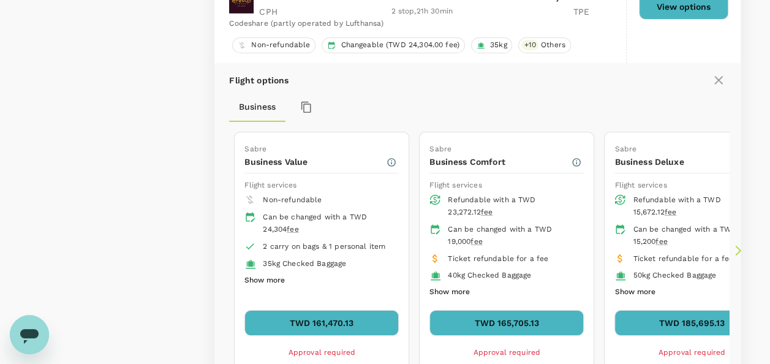
click at [356, 310] on button "TWD 161,470.13" at bounding box center [321, 323] width 154 height 26
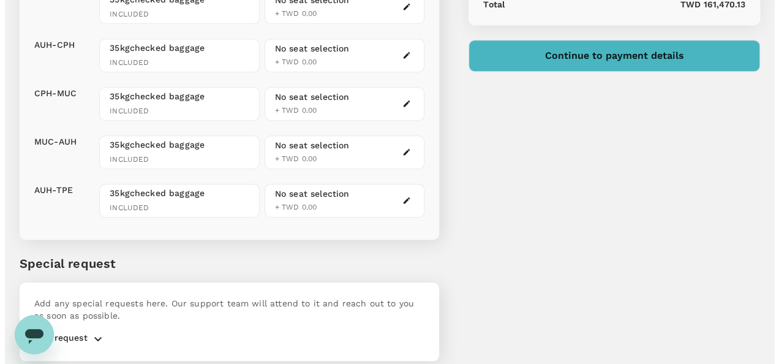
scroll to position [292, 0]
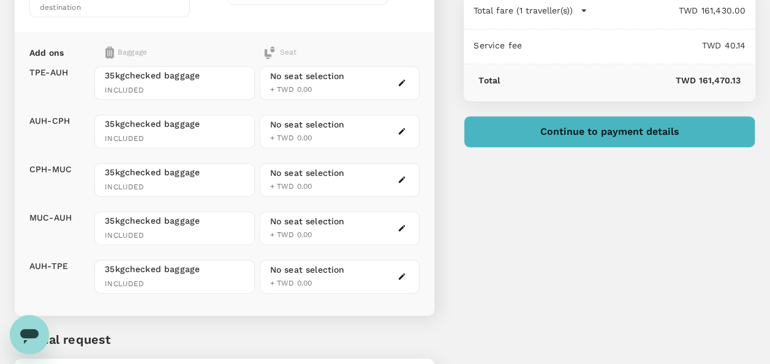
click at [642, 125] on button "Continue to payment details" at bounding box center [610, 132] width 292 height 32
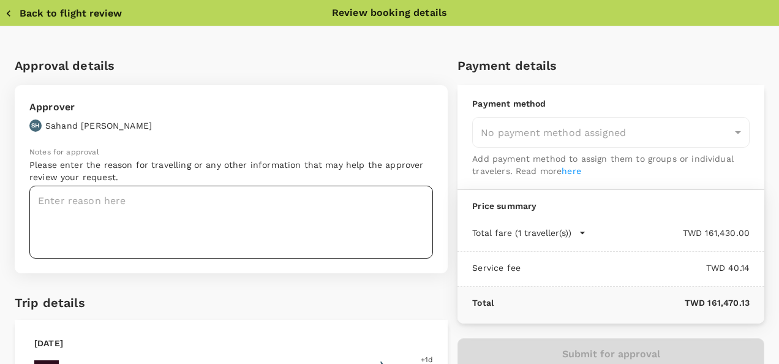
click at [115, 202] on textarea at bounding box center [231, 222] width 404 height 73
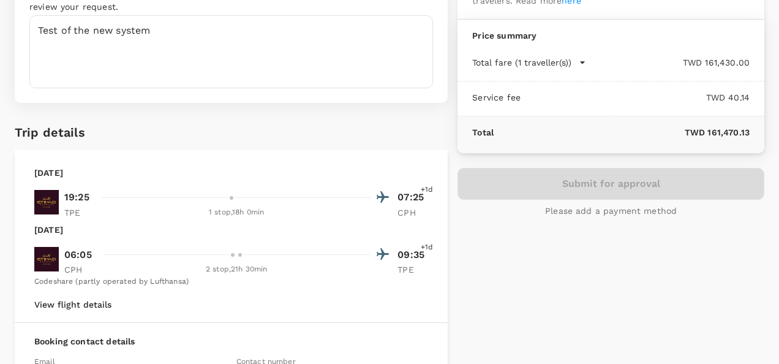
scroll to position [186, 0]
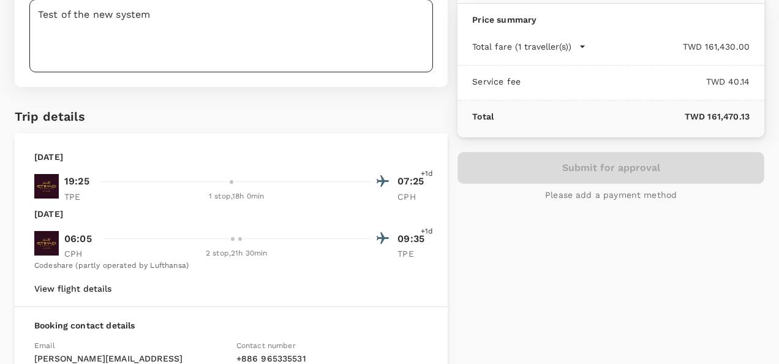
click at [396, 58] on textarea "Test of the new system" at bounding box center [231, 35] width 404 height 73
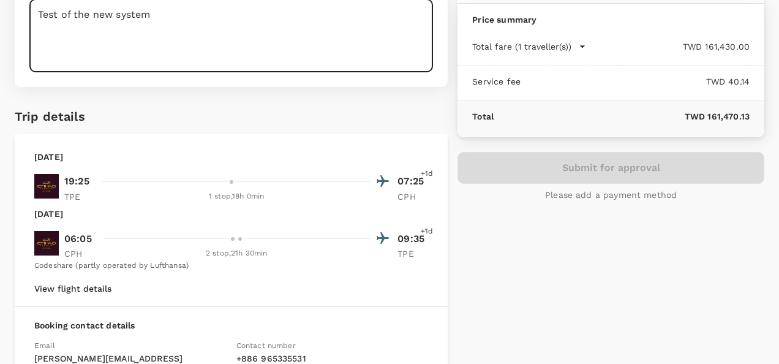
type textarea "Test of the new system"
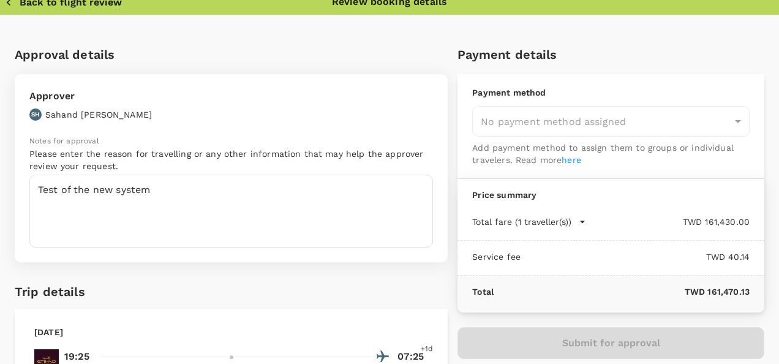
scroll to position [0, 0]
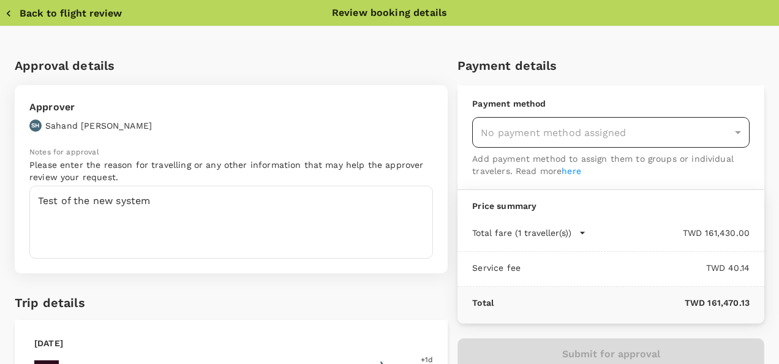
click at [718, 134] on div "No payment method assigned" at bounding box center [610, 132] width 277 height 31
click at [728, 132] on div "No payment method assigned" at bounding box center [610, 132] width 277 height 31
click at [625, 135] on div "No payment method assigned" at bounding box center [610, 132] width 277 height 31
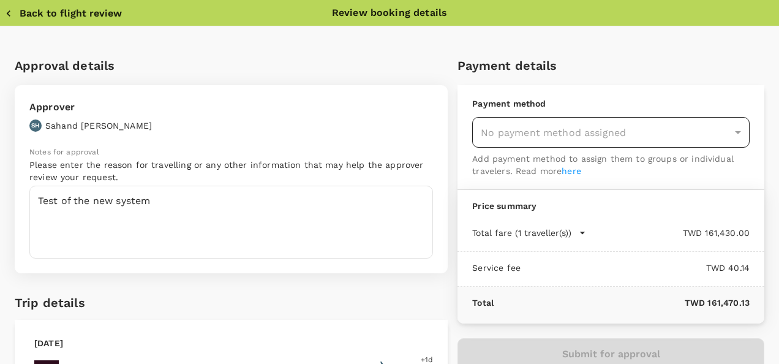
click at [614, 138] on div "No payment method assigned" at bounding box center [610, 132] width 277 height 31
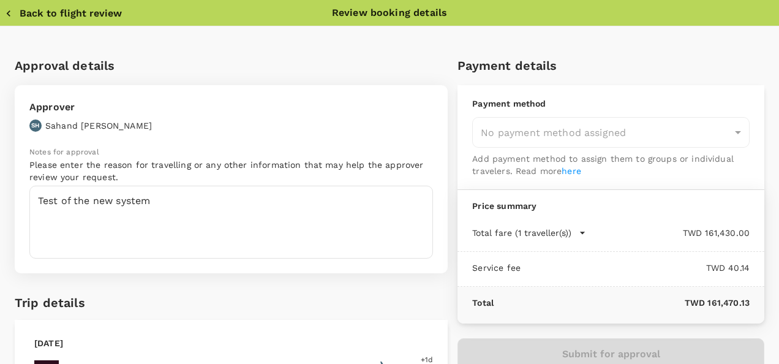
click at [571, 170] on link "here" at bounding box center [572, 171] width 20 height 10
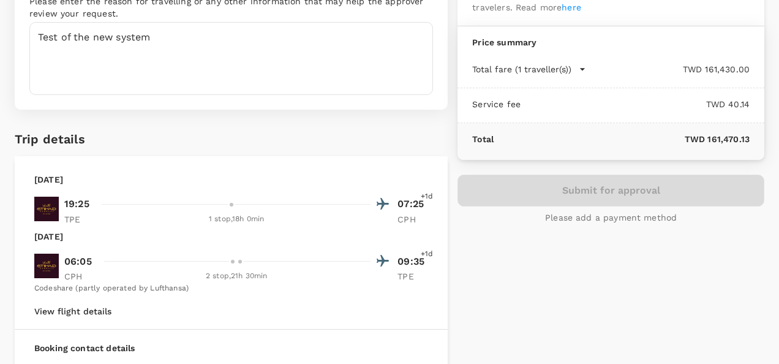
scroll to position [208, 0]
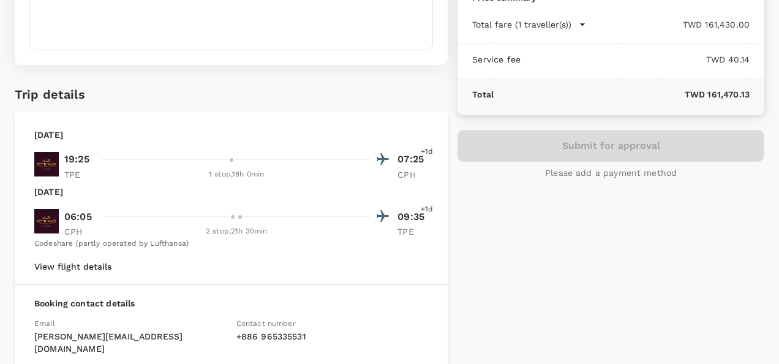
click at [590, 135] on div "Submit for approval Please add a payment method" at bounding box center [611, 154] width 307 height 49
click at [598, 175] on p "Please add a payment method" at bounding box center [611, 173] width 132 height 12
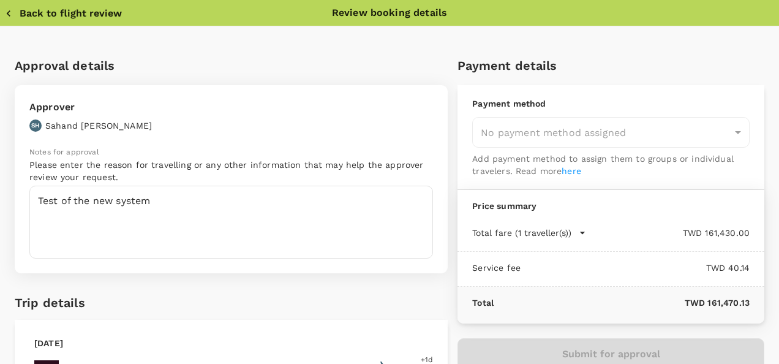
click at [13, 13] on icon "button" at bounding box center [8, 13] width 12 height 12
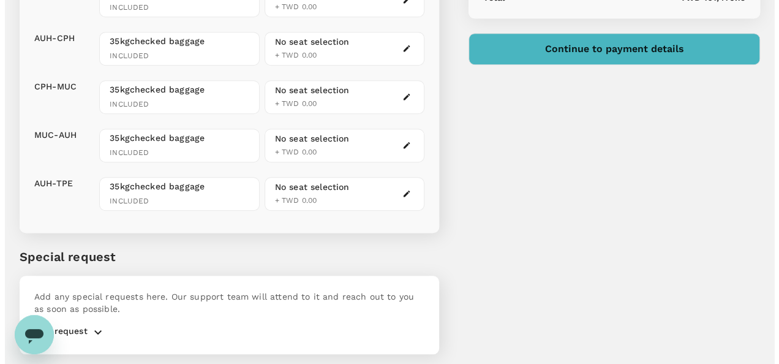
scroll to position [386, 0]
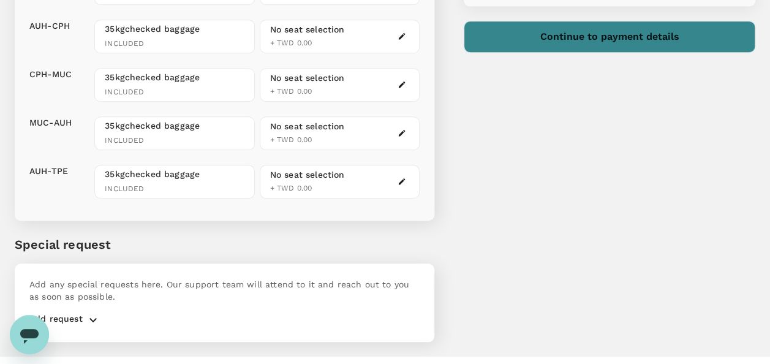
click at [619, 33] on button "Continue to payment details" at bounding box center [610, 37] width 292 height 32
